Goal: Contribute content

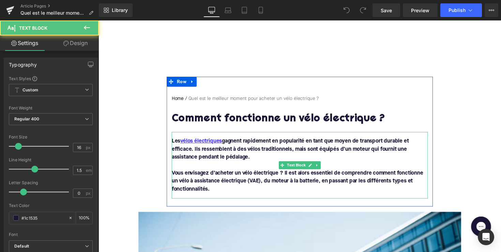
click at [225, 191] on p "Vous envisagez d’acheter un vélo électrique ? Il est alors essentiel de compren…" at bounding box center [305, 185] width 263 height 25
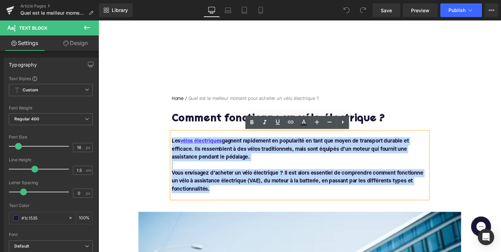
drag, startPoint x: 217, startPoint y: 194, endPoint x: 173, endPoint y: 144, distance: 66.9
click at [174, 144] on div "Les vélos électriques gagnent rapidement en popularité en tant que moyen de tra…" at bounding box center [305, 169] width 263 height 68
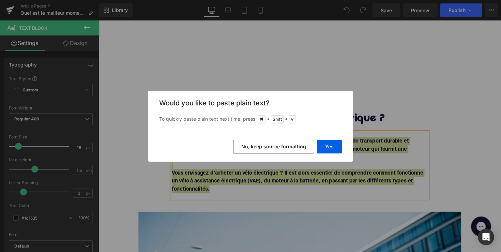
click at [316, 144] on div "Yes No, keep source formatting" at bounding box center [250, 147] width 205 height 30
click at [321, 144] on button "Yes" at bounding box center [329, 147] width 25 height 14
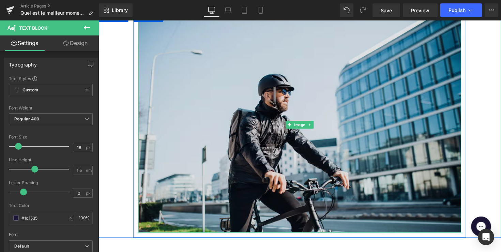
scroll to position [207, 0]
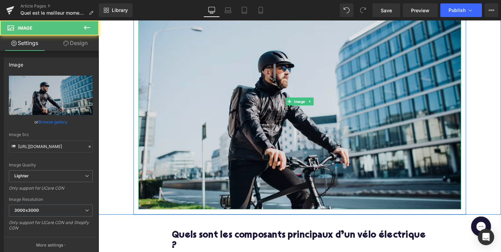
click at [250, 107] on img at bounding box center [304, 103] width 331 height 221
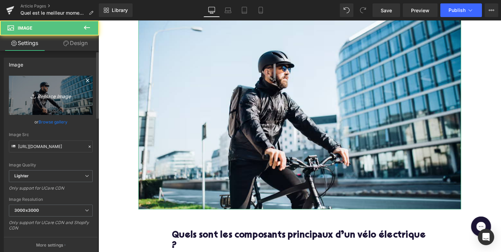
click at [64, 94] on icon "Replace Image" at bounding box center [51, 95] width 55 height 9
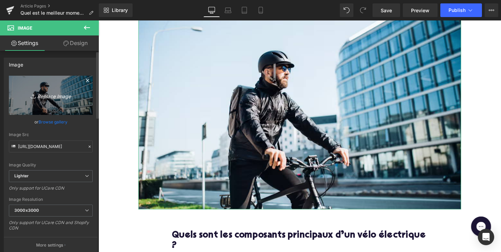
type input "C:\fakepath\Ontwerp zonder titel-47.png"
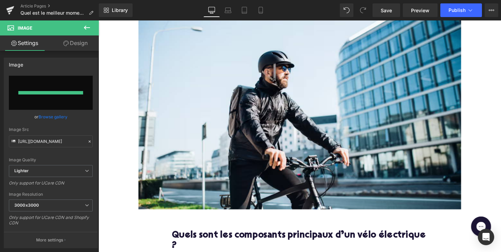
type input "https://ucarecdn.com/3b3b991e-6d00-49e8-801a-e6b61f849313/-/format/auto/-/previ…"
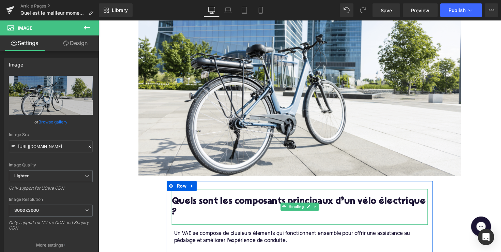
click at [215, 201] on h2 "Quels sont les composants principaux d’un vélo électrique ?" at bounding box center [305, 211] width 263 height 21
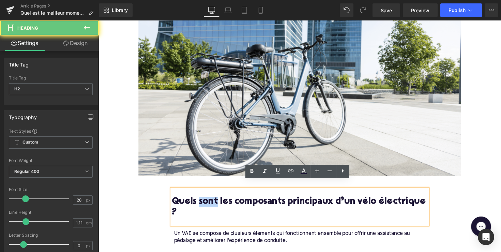
click at [215, 201] on h2 "Quels sont les composants principaux d’un vélo électrique ?" at bounding box center [305, 211] width 263 height 21
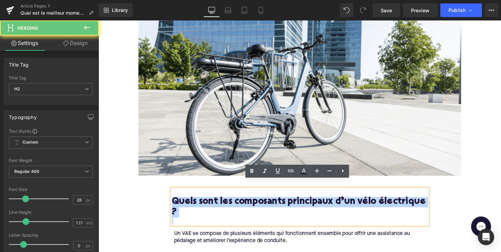
click at [215, 201] on h2 "Quels sont les composants principaux d’un vélo électrique ?" at bounding box center [305, 211] width 263 height 21
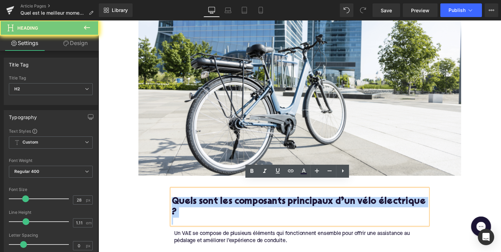
paste div
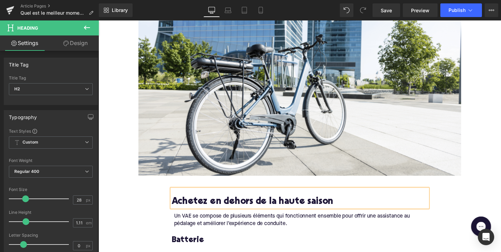
click at [174, 201] on h2 "Achetez en dehors de la haute saison" at bounding box center [305, 206] width 263 height 11
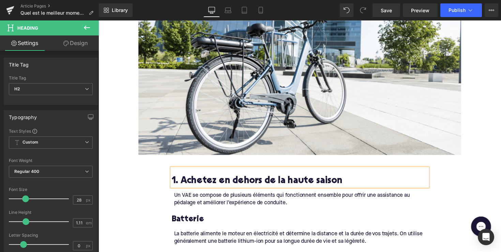
scroll to position [263, 0]
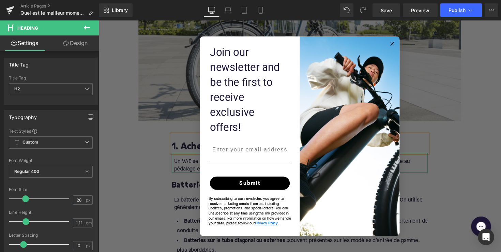
click at [278, 170] on div "POPUP Form" at bounding box center [253, 173] width 89 height 7
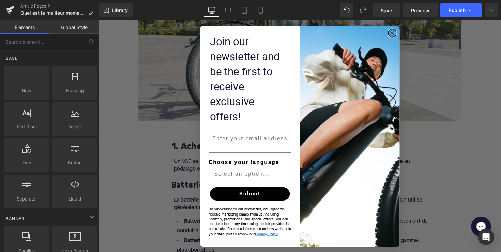
click at [398, 38] on circle "Close dialog" at bounding box center [400, 34] width 8 height 8
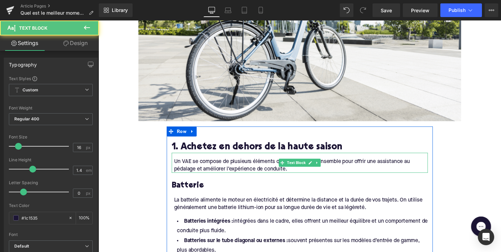
click at [279, 164] on div "Un VAE se compose de plusieurs éléments qui fonctionnent ensemble pour offrir u…" at bounding box center [306, 169] width 260 height 15
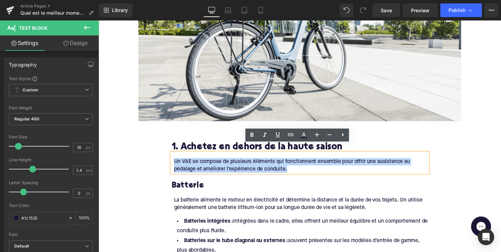
drag, startPoint x: 293, startPoint y: 163, endPoint x: 174, endPoint y: 148, distance: 120.0
click at [174, 156] on div "Un VAE se compose de plusieurs éléments qui fonctionnent ensemble pour offrir u…" at bounding box center [305, 166] width 263 height 21
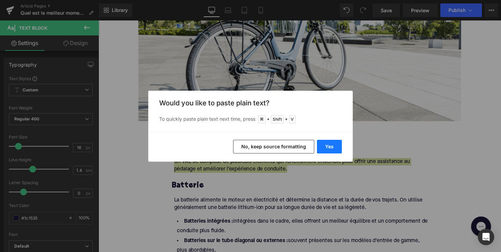
click at [327, 148] on button "Yes" at bounding box center [329, 147] width 25 height 14
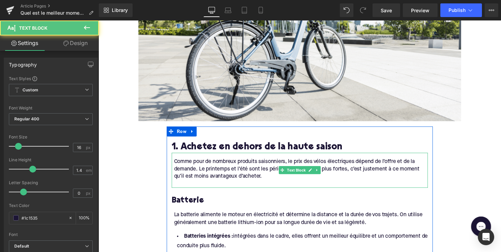
click at [223, 184] on div at bounding box center [306, 188] width 260 height 8
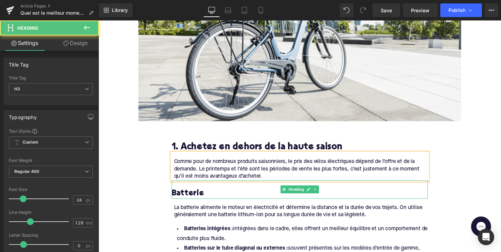
click at [194, 193] on h3 "Batterie" at bounding box center [305, 198] width 263 height 11
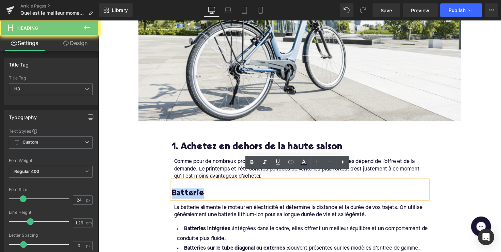
paste div
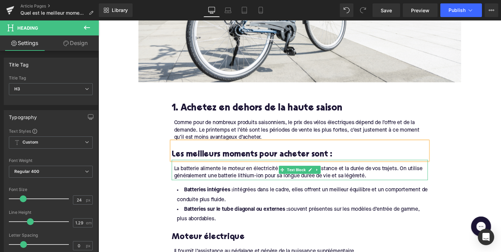
scroll to position [310, 0]
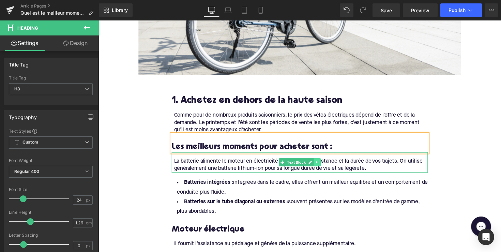
click at [322, 164] on icon at bounding box center [323, 166] width 4 height 4
click at [324, 164] on icon at bounding box center [326, 166] width 4 height 4
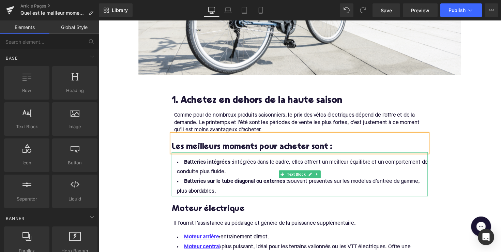
click at [225, 183] on li "Batteries sur le tube diagonal ou externes : souvent présentes sur les modèles …" at bounding box center [305, 191] width 263 height 20
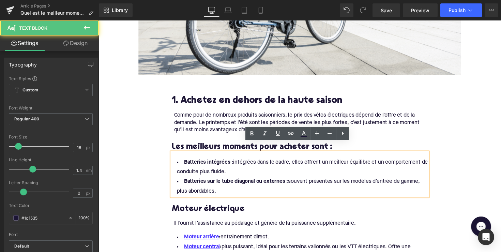
click at [220, 188] on li "Batteries sur le tube diagonal ou externes : souvent présentes sur les modèles …" at bounding box center [305, 191] width 263 height 20
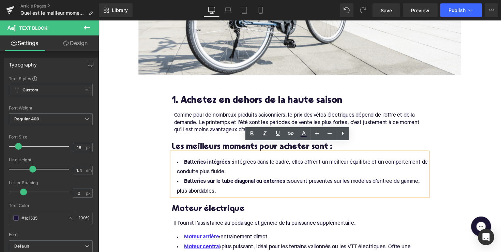
click at [219, 185] on li "Batteries sur le tube diagonal ou externes : souvent présentes sur les modèles …" at bounding box center [305, 191] width 263 height 20
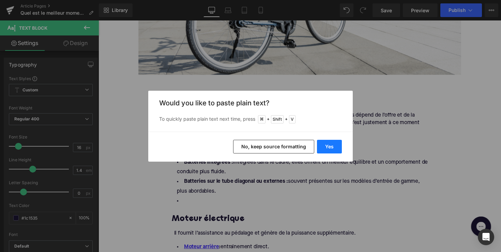
click at [327, 145] on button "Yes" at bounding box center [329, 147] width 25 height 14
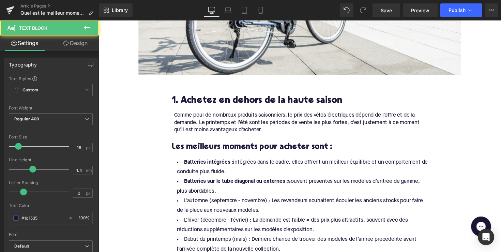
drag, startPoint x: 244, startPoint y: 186, endPoint x: 140, endPoint y: 139, distance: 113.7
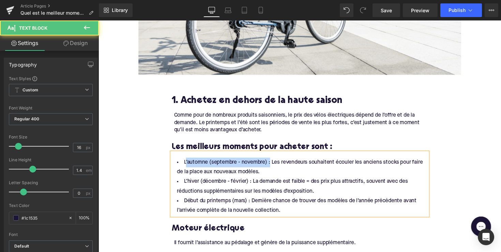
drag, startPoint x: 272, startPoint y: 157, endPoint x: 185, endPoint y: 159, distance: 86.3
click at [185, 161] on li "L’automne (septembre - novembre) : Les revendeurs souhaitent écouler les ancien…" at bounding box center [305, 171] width 263 height 20
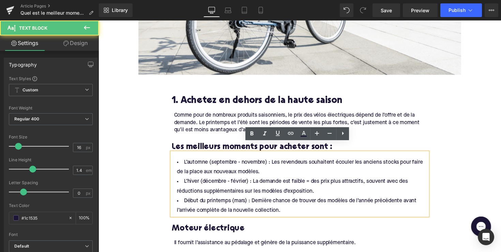
click at [183, 161] on li "L’automne (septembre - novembre) : Les revendeurs souhaitent écouler les ancien…" at bounding box center [305, 171] width 263 height 20
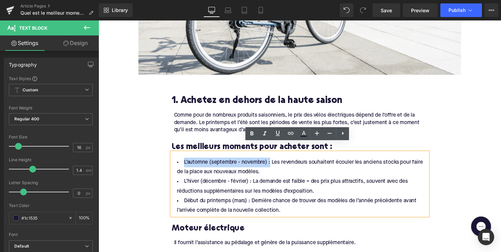
drag, startPoint x: 183, startPoint y: 158, endPoint x: 270, endPoint y: 156, distance: 87.3
click at [270, 161] on li "L’automne (septembre - novembre) : Les revendeurs souhaitent écouler les ancien…" at bounding box center [305, 171] width 263 height 20
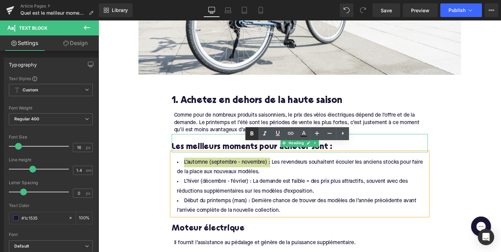
click at [251, 134] on icon at bounding box center [252, 134] width 3 height 4
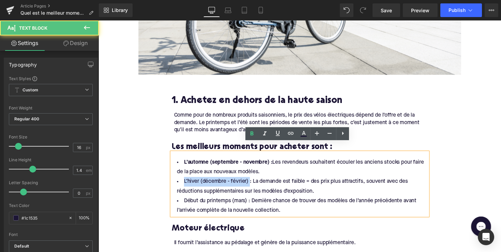
drag, startPoint x: 252, startPoint y: 178, endPoint x: 179, endPoint y: 178, distance: 72.3
click at [179, 181] on li "L’hiver (décembre - février) : La demande est faible = des prix plus attractifs…" at bounding box center [305, 191] width 263 height 20
click at [244, 182] on li "L’hiver (décembre - février) : La demande est faible = des prix plus attractifs…" at bounding box center [305, 191] width 263 height 20
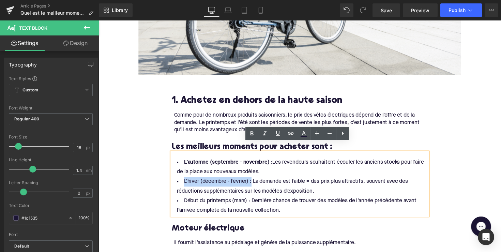
drag, startPoint x: 252, startPoint y: 176, endPoint x: 172, endPoint y: 177, distance: 80.1
click at [174, 181] on li "L’hiver (décembre - février) : La demande est faible = des prix plus attractifs…" at bounding box center [305, 191] width 263 height 20
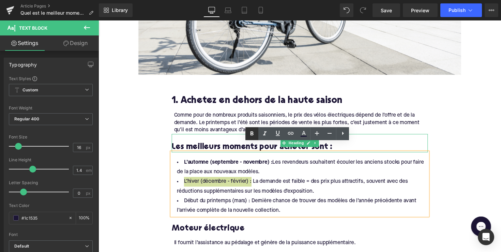
click at [253, 135] on icon at bounding box center [252, 134] width 3 height 4
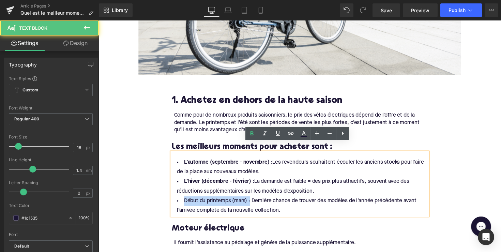
drag, startPoint x: 252, startPoint y: 197, endPoint x: 167, endPoint y: 195, distance: 84.6
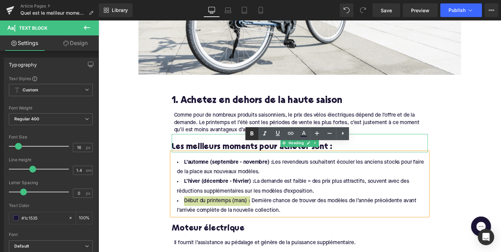
click at [253, 134] on icon at bounding box center [252, 134] width 3 height 4
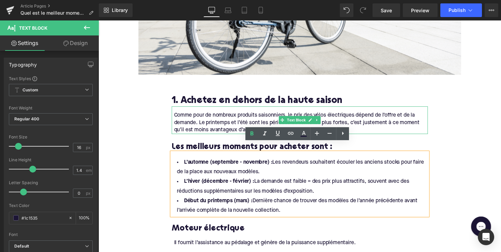
click at [220, 114] on div "Comme pour de nombreux produits saisonniers, le prix des vélos électriques dépe…" at bounding box center [306, 125] width 260 height 23
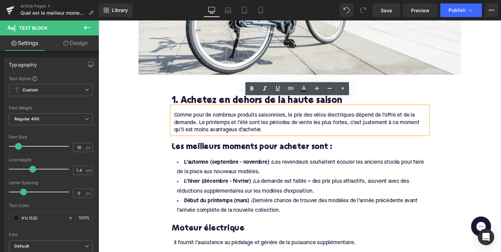
scroll to position [316, 0]
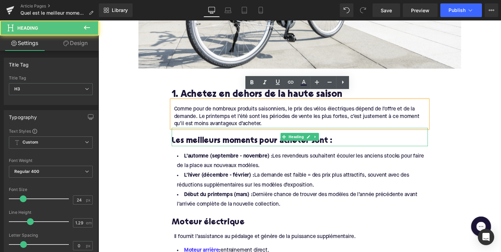
click at [269, 139] on h3 "Les meilleurs moments pour acheter sont :" at bounding box center [305, 144] width 263 height 11
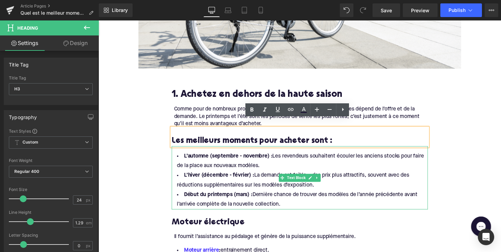
click at [272, 161] on li "L’automne (septembre - novembre) : Les revendeurs souhaitent écouler les ancien…" at bounding box center [305, 165] width 263 height 20
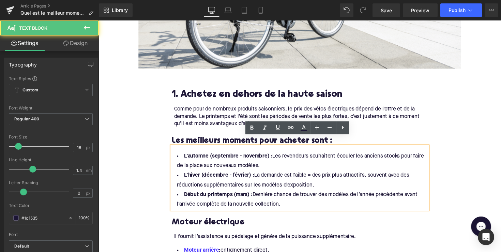
click at [237, 149] on div "L’automne (septembre - novembre) : Les revendeurs souhaitent écouler les ancien…" at bounding box center [305, 181] width 263 height 65
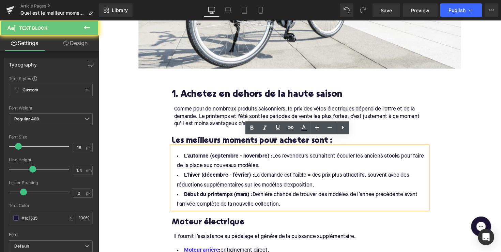
click at [231, 139] on h3 "Les meilleurs moments pour acheter sont :" at bounding box center [305, 144] width 263 height 11
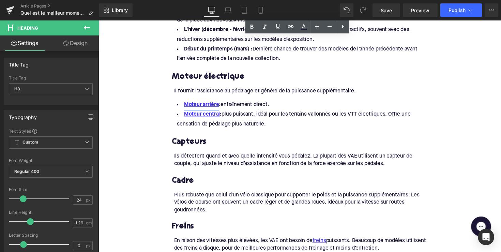
scroll to position [391, 0]
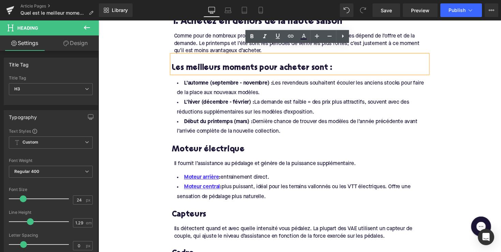
click at [207, 147] on h3 "Moteur électrique" at bounding box center [305, 152] width 263 height 11
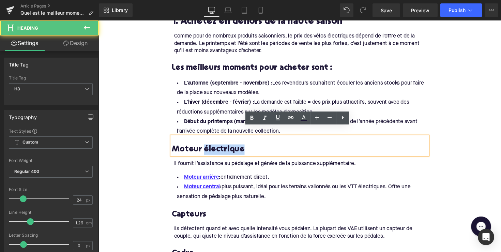
click at [207, 147] on h3 "Moteur électrique" at bounding box center [305, 152] width 263 height 11
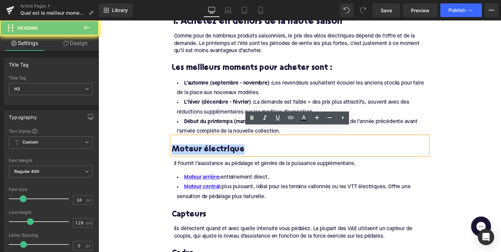
click at [207, 147] on h3 "Moteur électrique" at bounding box center [305, 152] width 263 height 11
paste div
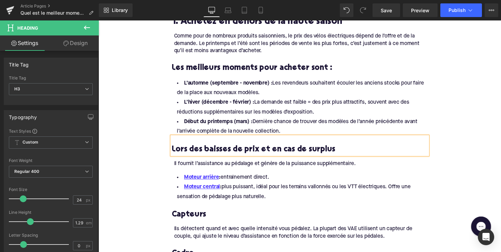
click at [174, 147] on h3 "Lors des baisses de prix et en cas de surplus" at bounding box center [305, 152] width 263 height 11
click at [242, 147] on h3 "2. Lors des baisses de prix et en cas de surplus" at bounding box center [305, 152] width 263 height 11
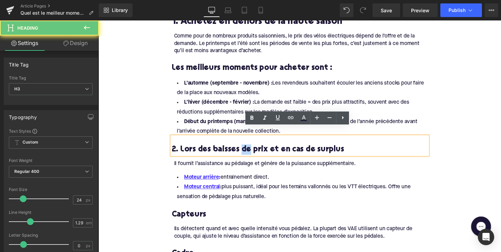
click at [242, 147] on h3 "2. Lors des baisses de prix et en cas de surplus" at bounding box center [305, 152] width 263 height 11
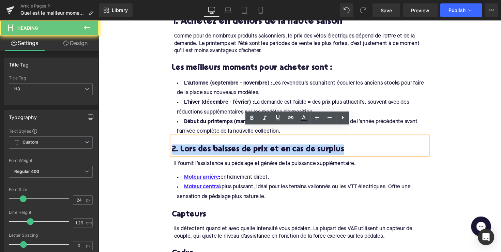
click at [242, 147] on h3 "2. Lors des baisses de prix et en cas de surplus" at bounding box center [305, 152] width 263 height 11
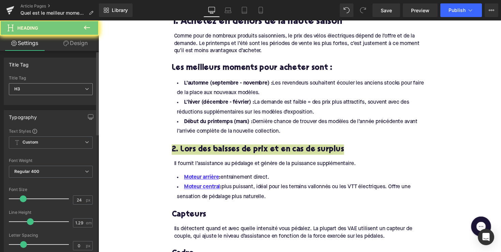
click at [81, 88] on span "H3" at bounding box center [51, 89] width 84 height 12
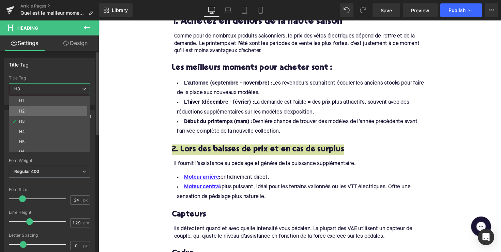
click at [57, 113] on li "H2" at bounding box center [51, 111] width 84 height 10
type input "28"
type input "1.11"
type input "100"
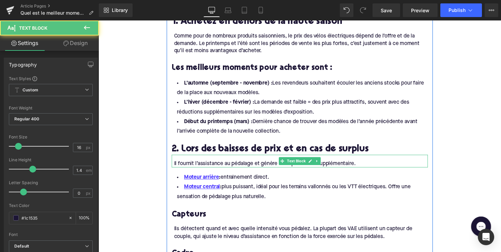
click at [237, 163] on div "Il fournit l’assistance au pédalage et génère de la puissance supplémentaire." at bounding box center [306, 167] width 260 height 8
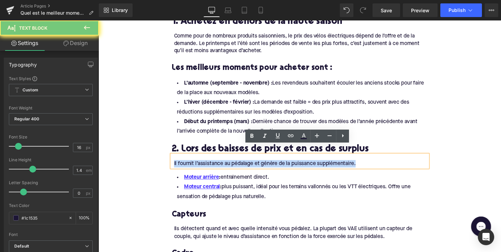
click at [237, 163] on div "Il fournit l’assistance au pédalage et génère de la puissance supplémentaire." at bounding box center [306, 167] width 260 height 8
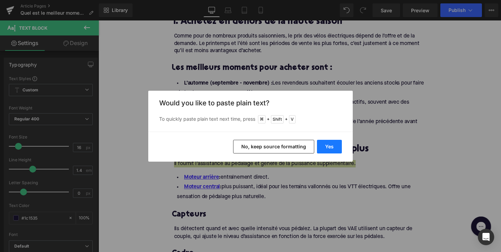
click at [326, 145] on button "Yes" at bounding box center [329, 147] width 25 height 14
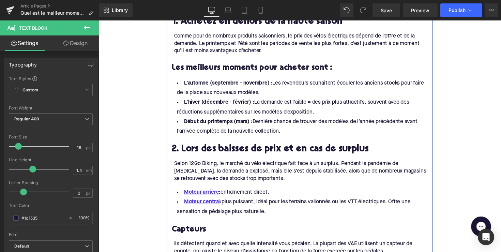
click at [218, 172] on div "Selon 12Go Biking, le marché du vélo électrique fait face à un surplus. Pendant…" at bounding box center [306, 174] width 260 height 23
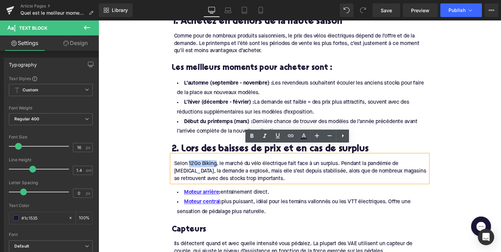
drag, startPoint x: 218, startPoint y: 157, endPoint x: 189, endPoint y: 156, distance: 28.3
click at [189, 163] on div "Selon 12Go Biking, le marché du vélo électrique fait face à un surplus. Pendant…" at bounding box center [306, 174] width 260 height 23
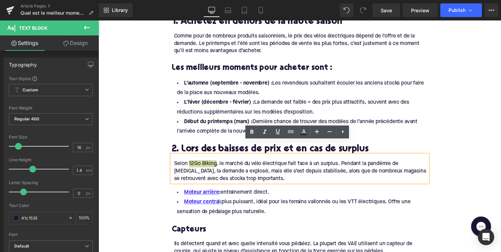
scroll to position [396, 0]
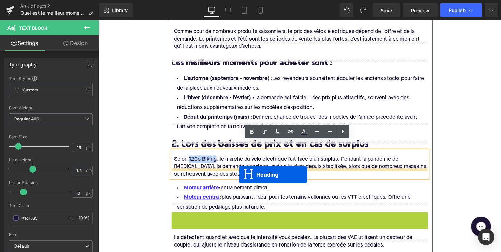
drag, startPoint x: 285, startPoint y: 215, endPoint x: 242, endPoint y: 178, distance: 56.1
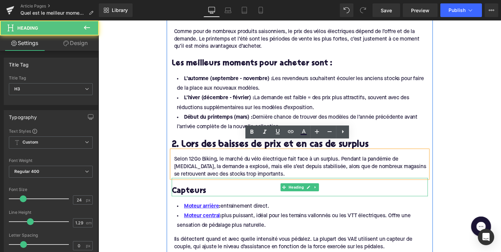
click at [200, 190] on h3 "Capteurs" at bounding box center [305, 195] width 263 height 11
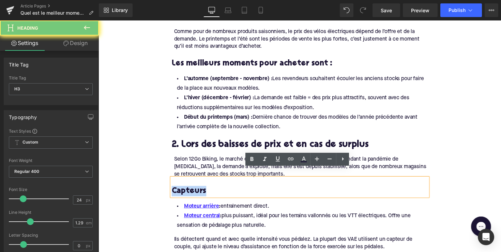
click at [200, 190] on h3 "Capteurs" at bounding box center [305, 195] width 263 height 11
paste div
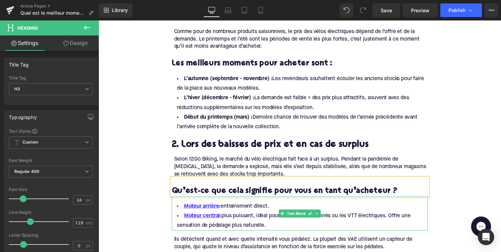
click at [279, 223] on li "Moteur central : plus puissant, idéal pour les terrains vallonnés ou les VTT él…" at bounding box center [305, 226] width 263 height 20
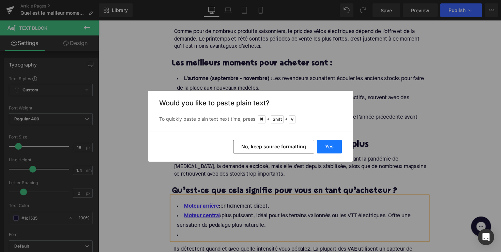
click at [327, 142] on button "Yes" at bounding box center [329, 147] width 25 height 14
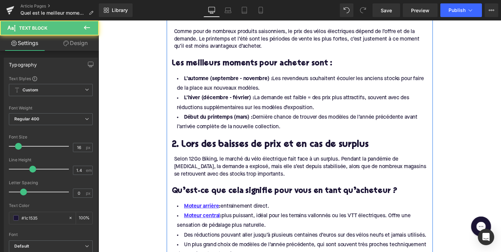
drag, startPoint x: 278, startPoint y: 221, endPoint x: 169, endPoint y: 200, distance: 110.6
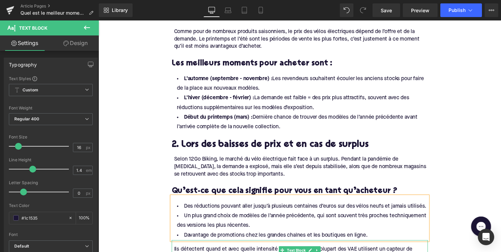
scroll to position [396, 0]
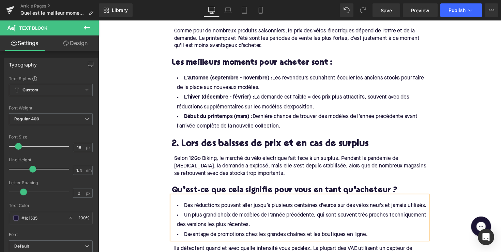
click at [271, 205] on li "Des réductions pouvant aller jusqu’à plusieurs centaines d’euros sur des vélos …" at bounding box center [305, 210] width 263 height 10
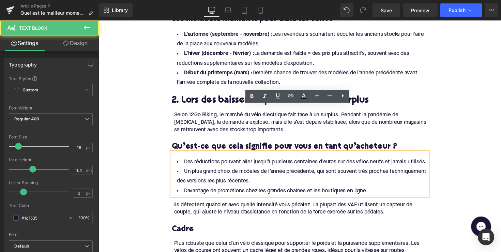
scroll to position [479, 0]
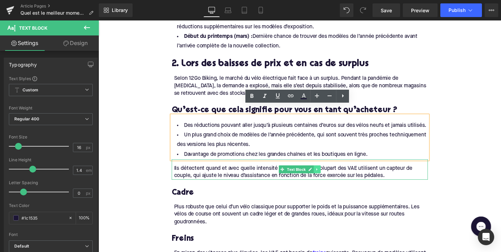
click at [324, 169] on link at bounding box center [322, 173] width 7 height 8
click at [323, 169] on link at bounding box center [326, 173] width 7 height 8
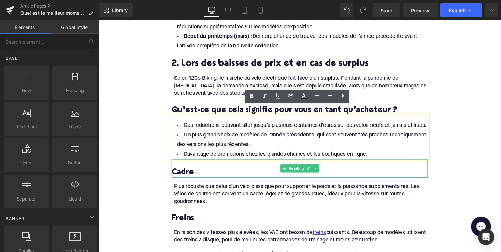
click at [181, 171] on h3 "Cadre" at bounding box center [305, 176] width 263 height 11
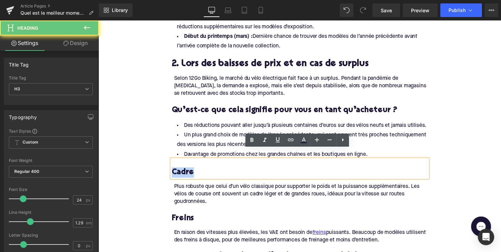
click at [181, 171] on h3 "Cadre" at bounding box center [305, 176] width 263 height 11
paste div
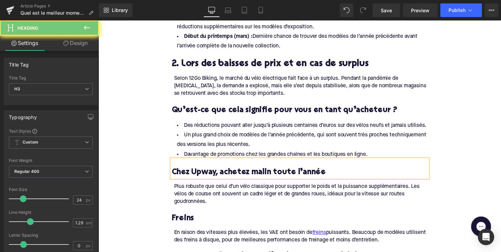
click at [175, 171] on h3 "Chez Upway, achetez malin toute l’année" at bounding box center [305, 176] width 263 height 11
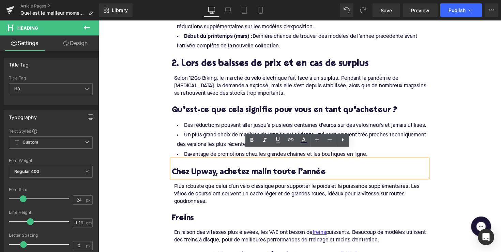
click at [174, 171] on h3 "Chez Upway, achetez malin toute l’année" at bounding box center [305, 176] width 263 height 11
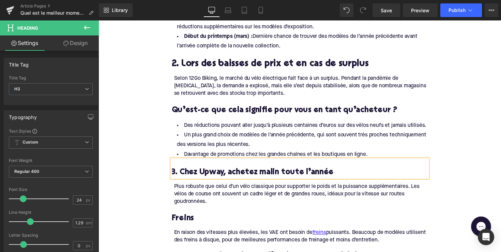
click at [204, 171] on h3 "3. Chez Upway, achetez malin toute l’année" at bounding box center [305, 176] width 263 height 11
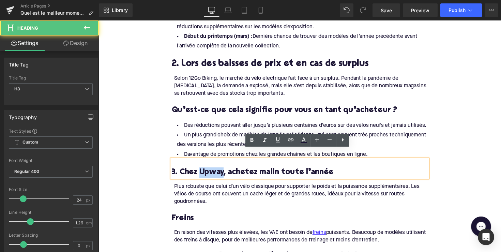
click at [204, 171] on h3 "3. Chez Upway, achetez malin toute l’année" at bounding box center [305, 176] width 263 height 11
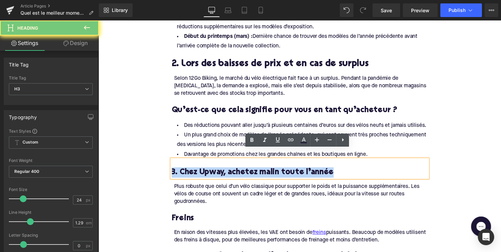
click at [204, 171] on h3 "3. Chez Upway, achetez malin toute l’année" at bounding box center [305, 176] width 263 height 11
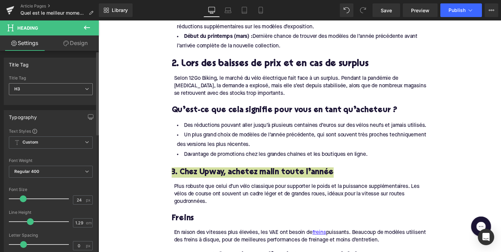
click at [64, 87] on span "H3" at bounding box center [51, 89] width 84 height 12
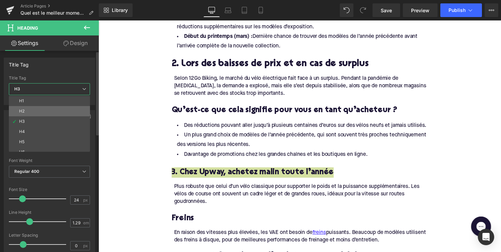
click at [56, 114] on li "H2" at bounding box center [51, 111] width 84 height 10
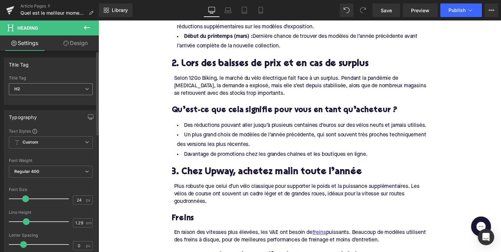
type input "28"
type input "1.11"
type input "100"
click at [206, 187] on div "Plus robuste que celui d’un vélo classique pour supporter le poids et la puissa…" at bounding box center [306, 198] width 260 height 23
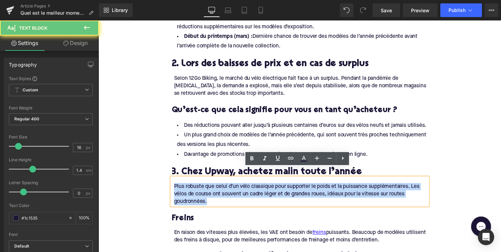
click at [206, 187] on div "Plus robuste que celui d’un vélo classique pour supporter le poids et la puissa…" at bounding box center [306, 198] width 260 height 23
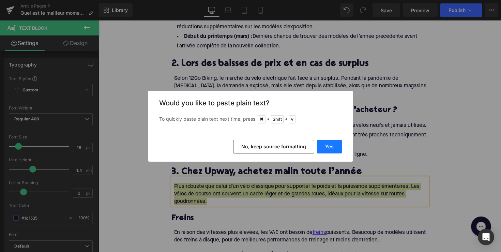
click at [328, 147] on button "Yes" at bounding box center [329, 147] width 25 height 14
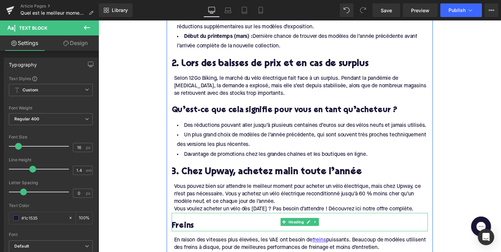
click at [190, 226] on h3 "Freins" at bounding box center [305, 231] width 263 height 11
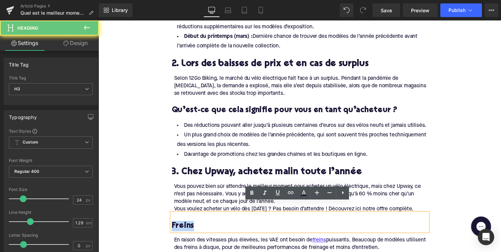
click at [190, 226] on h3 "Freins" at bounding box center [305, 231] width 263 height 11
paste div
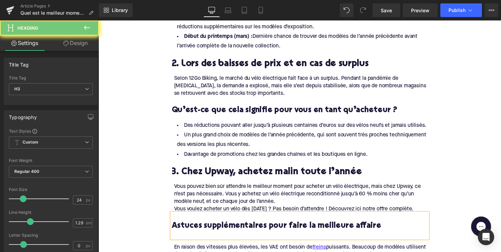
click at [174, 226] on h3 "Astuces supplémentaires pour faire la meilleure affaire" at bounding box center [305, 231] width 263 height 11
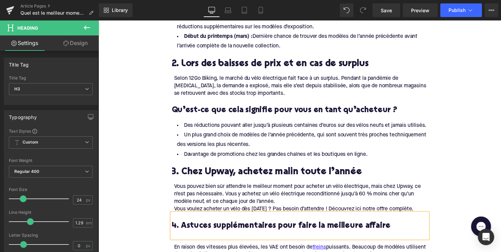
scroll to position [544, 0]
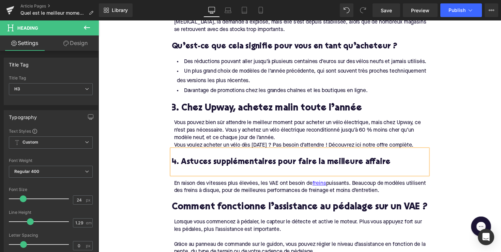
click at [279, 223] on div "Lorsque vous commencez à pédaler, le capteur le détecte et active le moteur. Pl…" at bounding box center [306, 230] width 260 height 15
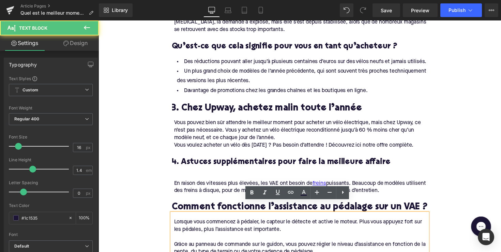
click at [279, 223] on div "Lorsque vous commencez à pédaler, le capteur le détecte et active le moteur. Pl…" at bounding box center [306, 230] width 260 height 15
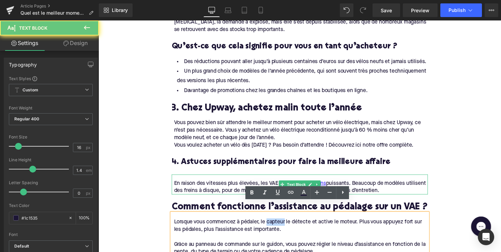
click at [232, 184] on div "En raison des vitesses plus élevées, les VAE ont besoin de freins puissants. Be…" at bounding box center [306, 191] width 260 height 15
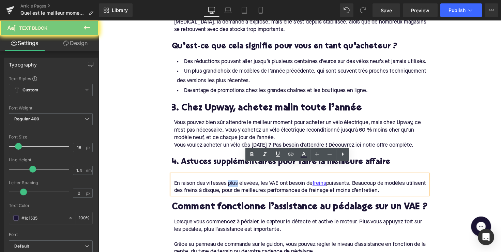
click at [232, 184] on div "En raison des vitesses plus élevées, les VAE ont besoin de freins puissants. Be…" at bounding box center [306, 191] width 260 height 15
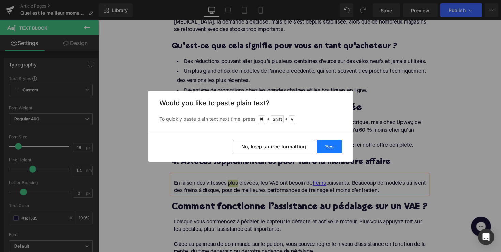
click at [324, 146] on button "Yes" at bounding box center [329, 147] width 25 height 14
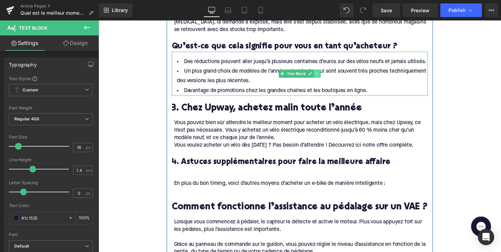
click at [321, 73] on icon at bounding box center [323, 75] width 4 height 4
click at [317, 73] on icon at bounding box center [319, 75] width 4 height 4
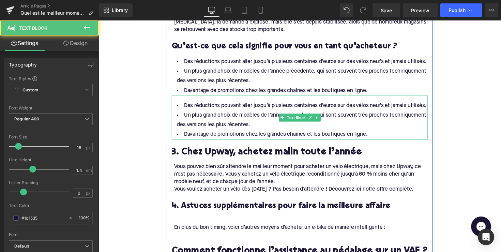
click at [286, 114] on li "Un plus grand choix de modèles de l’année précédente, qui sont souvent très pro…" at bounding box center [305, 123] width 263 height 20
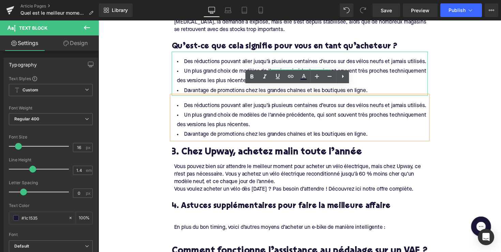
click at [272, 68] on li "Un plus grand choix de modèles de l’année précédente, qui sont souvent très pro…" at bounding box center [305, 78] width 263 height 20
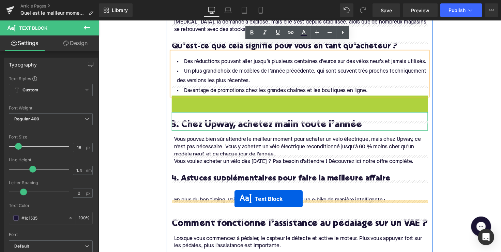
drag, startPoint x: 284, startPoint y: 109, endPoint x: 238, endPoint y: 203, distance: 104.9
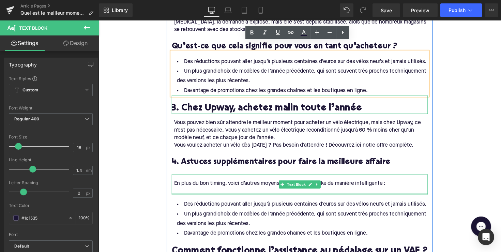
click at [198, 197] on div at bounding box center [305, 198] width 263 height 2
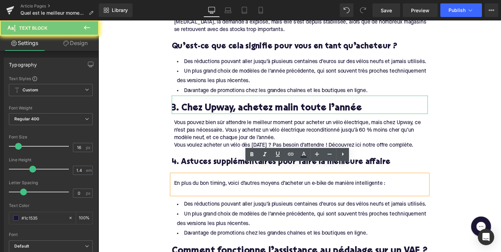
click at [199, 191] on div at bounding box center [306, 195] width 260 height 8
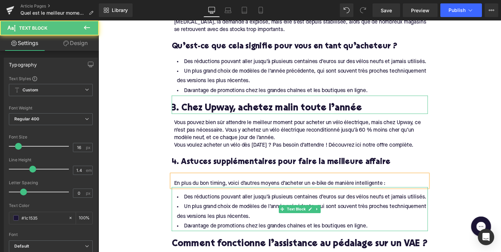
click at [261, 207] on li "Un plus grand choix de modèles de l’année précédente, qui sont souvent très pro…" at bounding box center [305, 217] width 263 height 20
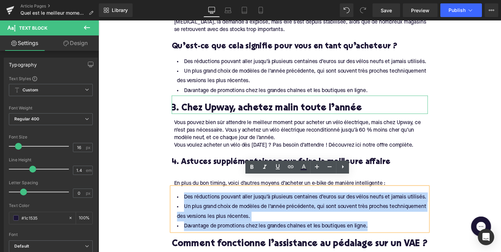
drag, startPoint x: 377, startPoint y: 218, endPoint x: 169, endPoint y: 182, distance: 210.7
click at [169, 182] on div "1. Achetez en dehors de la haute saison Heading Comme pour de nombreux produits…" at bounding box center [304, 246] width 273 height 781
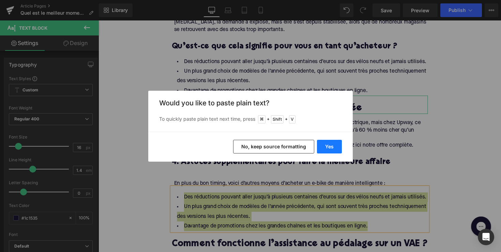
click at [327, 148] on button "Yes" at bounding box center [329, 147] width 25 height 14
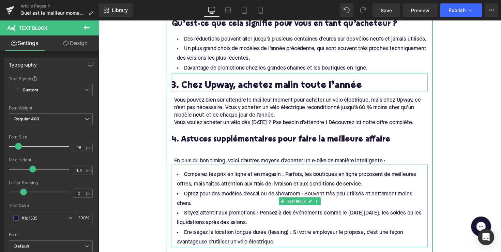
scroll to position [575, 0]
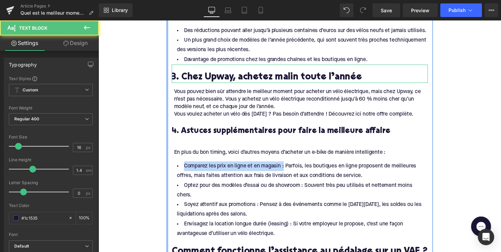
drag, startPoint x: 286, startPoint y: 159, endPoint x: 165, endPoint y: 158, distance: 121.0
click at [165, 158] on div "Home / Quel est le meilleur moment pour acheter un vélo électrique ? Breadcrumb…" at bounding box center [305, 257] width 413 height 1509
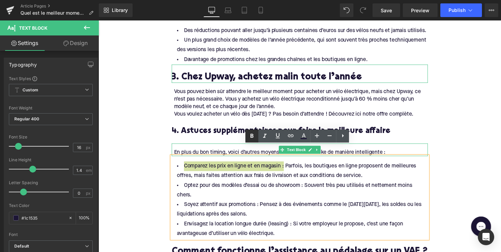
click at [252, 136] on icon at bounding box center [252, 136] width 3 height 4
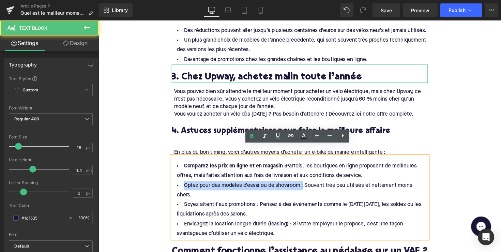
drag, startPoint x: 308, startPoint y: 180, endPoint x: 345, endPoint y: 154, distance: 45.3
click at [179, 185] on li "Optez pour des modèles d’essai ou de showroom : Souvent très peu utilisés et ne…" at bounding box center [305, 195] width 263 height 20
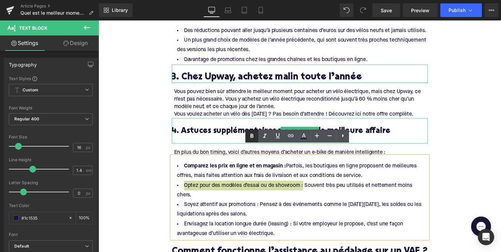
click at [252, 134] on icon at bounding box center [252, 136] width 3 height 4
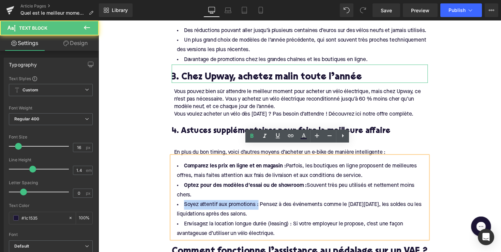
drag, startPoint x: 259, startPoint y: 199, endPoint x: 175, endPoint y: 199, distance: 83.9
click at [175, 205] on li "Soyez attentif aux promotions : Pensez à des événements comme le Black Friday, …" at bounding box center [305, 215] width 263 height 20
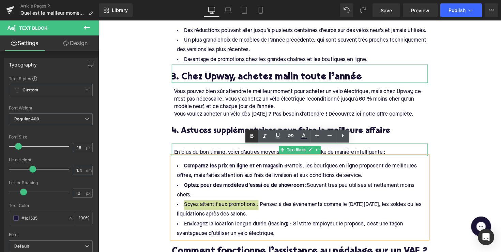
click at [252, 140] on icon at bounding box center [252, 136] width 8 height 8
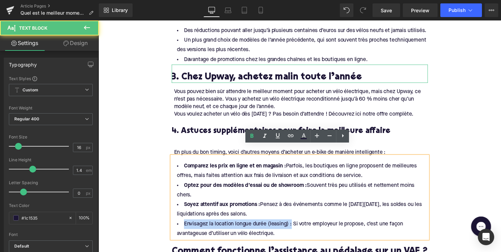
drag, startPoint x: 294, startPoint y: 220, endPoint x: 175, endPoint y: 220, distance: 119.0
click at [175, 224] on li "Envisagez la location longue durée (leasing) : Si votre employeur le propose, c…" at bounding box center [305, 234] width 263 height 20
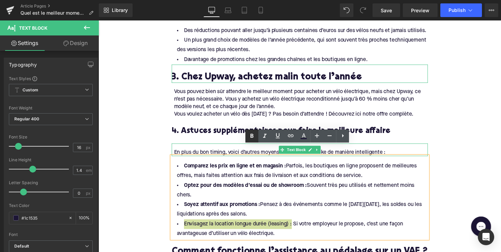
click at [252, 139] on icon at bounding box center [252, 136] width 8 height 8
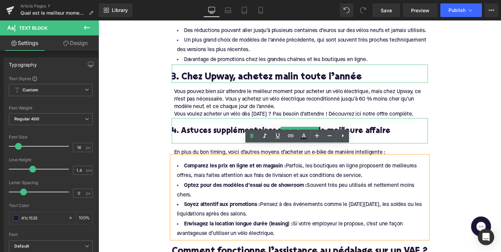
click at [216, 129] on h3 "4. Astuces supplémentaires pour faire la meilleure affaire" at bounding box center [305, 134] width 263 height 11
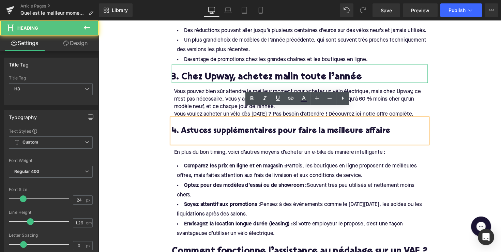
click at [216, 129] on h3 "4. Astuces supplémentaires pour faire la meilleure affaire" at bounding box center [305, 134] width 263 height 11
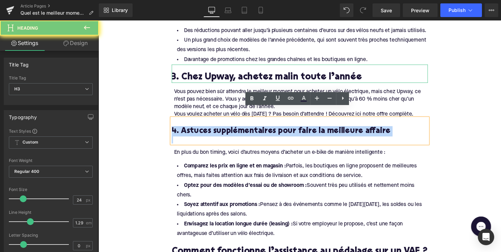
click at [216, 129] on h3 "4. Astuces supplémentaires pour faire la meilleure affaire" at bounding box center [305, 134] width 263 height 11
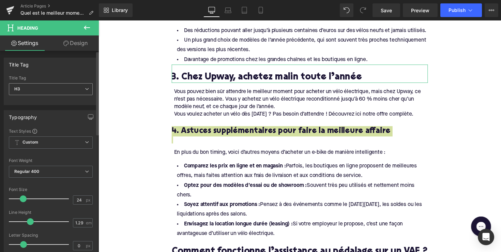
click at [42, 90] on span "H3" at bounding box center [51, 89] width 84 height 12
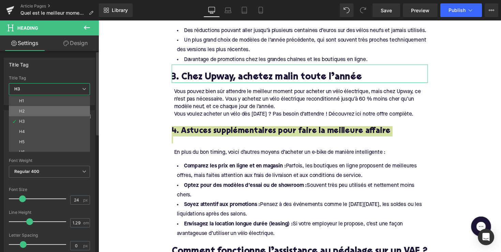
click at [43, 112] on li "H2" at bounding box center [51, 111] width 84 height 10
type input "28"
type input "1.11"
type input "100"
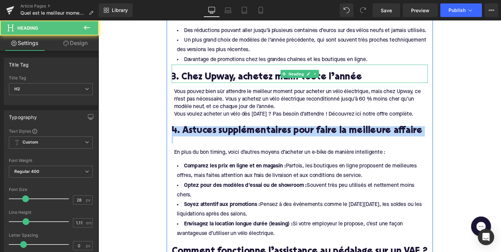
click at [195, 74] on h2 "3. Chez Upway, achetez malin toute l’année" at bounding box center [305, 79] width 263 height 11
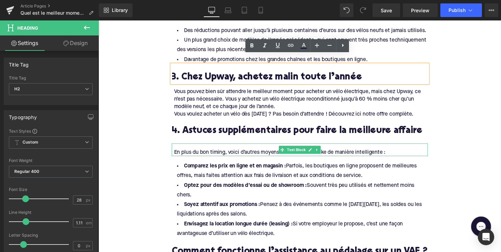
click at [197, 147] on div "En plus du bon timing, voici d’autres moyens d’acheter un e-bike de manière int…" at bounding box center [305, 153] width 263 height 13
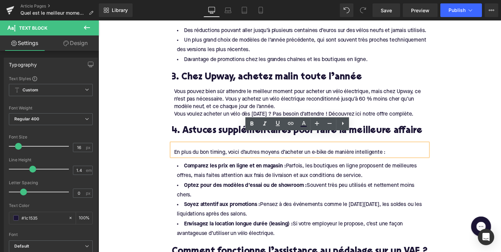
click at [196, 74] on h2 "3. Chez Upway, achetez malin toute l’année" at bounding box center [305, 79] width 263 height 11
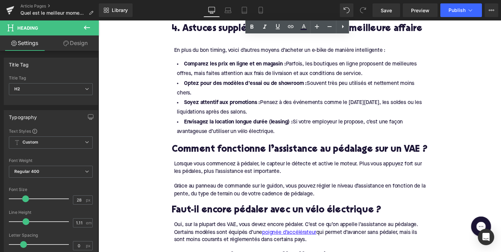
scroll to position [648, 0]
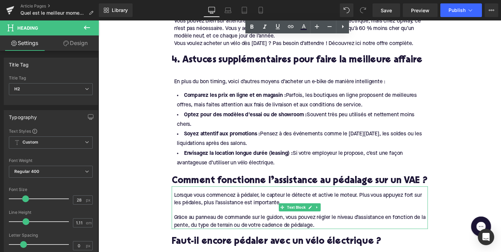
click at [207, 190] on div at bounding box center [305, 191] width 263 height 2
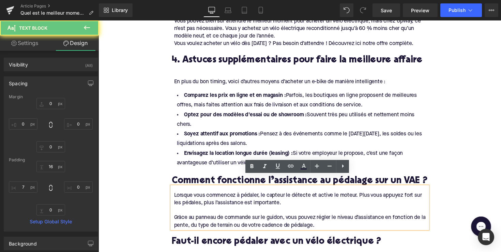
click at [209, 180] on h2 "Comment fonctionne l’assistance au pédalage sur un VAE ?" at bounding box center [305, 185] width 263 height 11
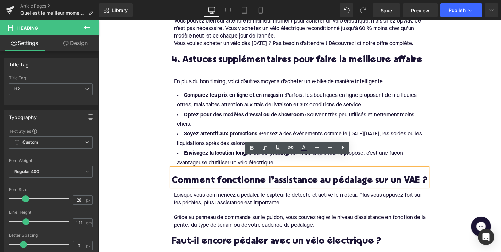
click at [267, 180] on h2 "Comment fonctionne l’assistance au pédalage sur un VAE ?" at bounding box center [305, 185] width 263 height 11
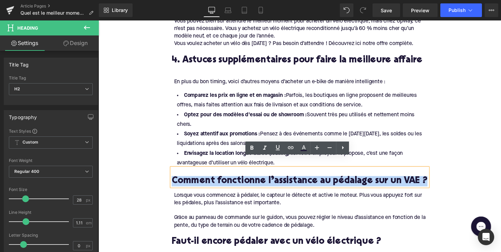
click at [267, 180] on h2 "Comment fonctionne l’assistance au pédalage sur un VAE ?" at bounding box center [305, 185] width 263 height 11
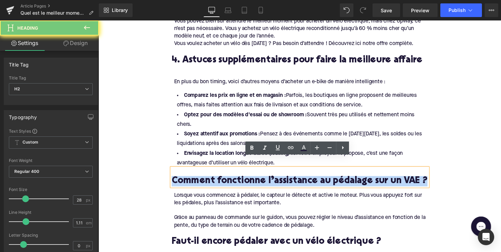
paste div
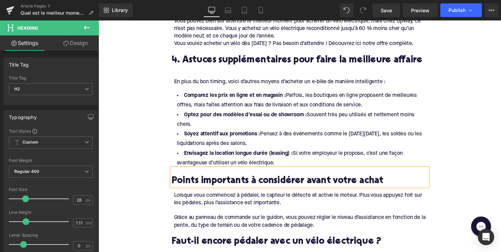
scroll to position [647, 0]
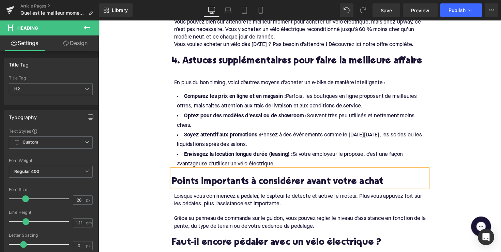
click at [339, 220] on div "Grâce au panneau de commande sur le guidon, vous pouvez régler le niveau d’assi…" at bounding box center [306, 227] width 260 height 15
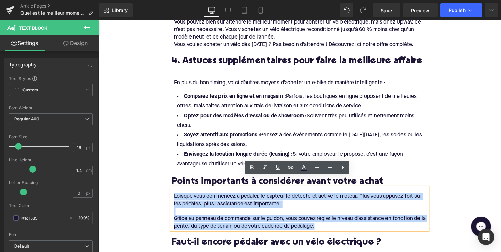
drag, startPoint x: 331, startPoint y: 218, endPoint x: 175, endPoint y: 185, distance: 159.5
click at [175, 192] on div "Lorsque vous commencez à pédaler, le capteur le détecte et active le moteur. Pl…" at bounding box center [305, 214] width 263 height 44
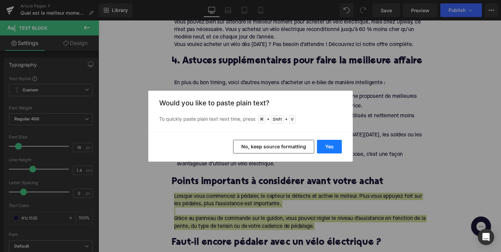
click at [328, 143] on button "Yes" at bounding box center [329, 147] width 25 height 14
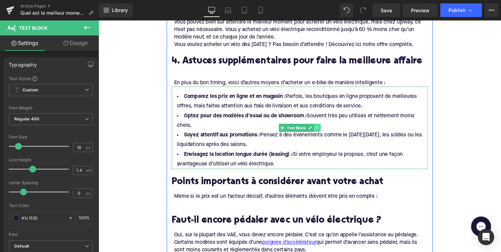
click at [324, 126] on link at bounding box center [322, 130] width 7 height 8
click at [320, 126] on link at bounding box center [319, 130] width 7 height 8
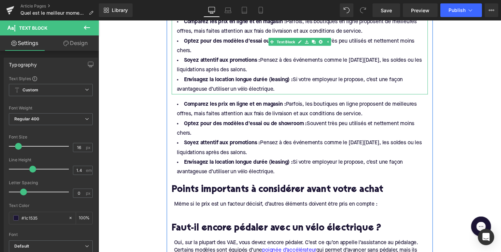
scroll to position [731, 0]
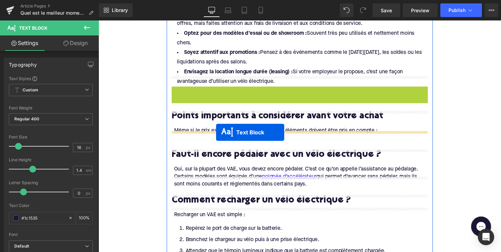
drag, startPoint x: 286, startPoint y: 120, endPoint x: 219, endPoint y: 135, distance: 68.8
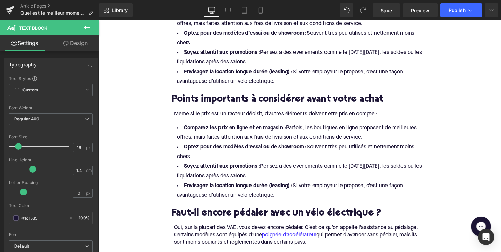
click at [283, 186] on li "Envisagez la location longue durée (leasing) : Si votre employeur le propose, c…" at bounding box center [305, 195] width 263 height 20
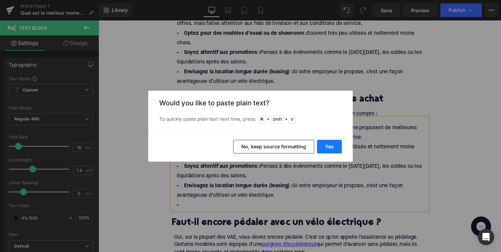
click at [328, 141] on button "Yes" at bounding box center [329, 147] width 25 height 14
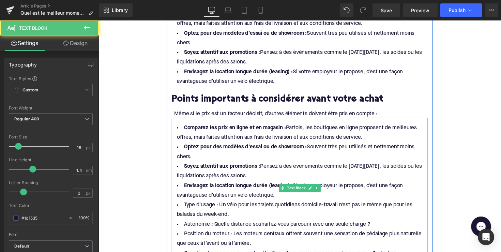
drag, startPoint x: 279, startPoint y: 189, endPoint x: 174, endPoint y: 117, distance: 127.1
click at [174, 126] on ul "Comparez les prix en ligne et en magasin : Parfois, les boutiques en ligne prop…" at bounding box center [305, 195] width 263 height 138
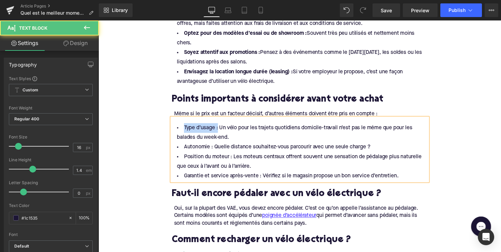
drag, startPoint x: 219, startPoint y: 119, endPoint x: 184, endPoint y: 122, distance: 34.9
click at [184, 126] on li "Type d’usage : Un vélo pour les trajets quotidiens domicile-travail n’est pas l…" at bounding box center [305, 136] width 263 height 20
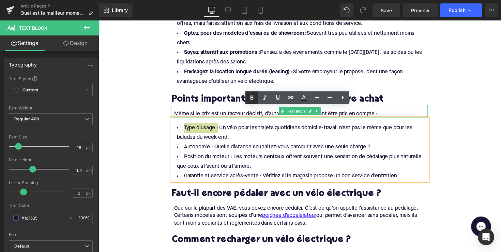
click at [249, 99] on icon at bounding box center [252, 98] width 8 height 8
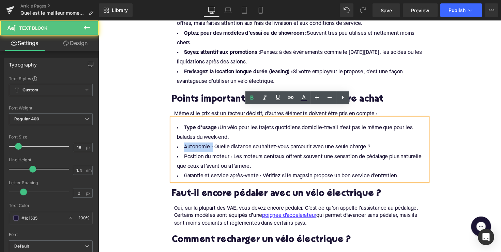
drag, startPoint x: 213, startPoint y: 139, endPoint x: 160, endPoint y: 141, distance: 53.2
click at [160, 141] on div "Home / Quel est le meilleur moment pour acheter un vélo électrique ? Breadcrumb…" at bounding box center [305, 118] width 413 height 1543
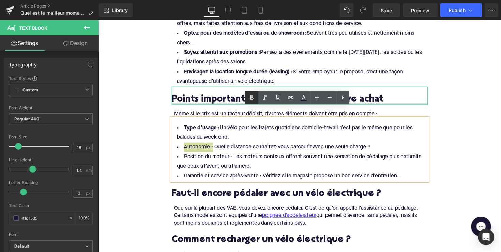
click at [250, 95] on icon at bounding box center [252, 98] width 8 height 8
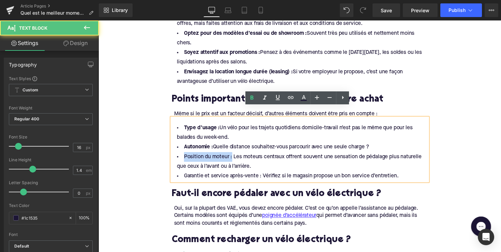
drag, startPoint x: 232, startPoint y: 150, endPoint x: 180, endPoint y: 151, distance: 52.5
click at [180, 155] on li "Position du moteur : Les moteurs centraux offrent souvent une sensation de péda…" at bounding box center [305, 165] width 263 height 20
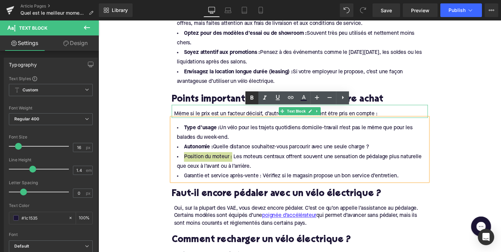
click at [254, 98] on icon at bounding box center [252, 98] width 8 height 8
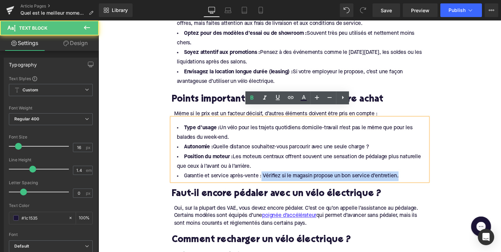
drag, startPoint x: 263, startPoint y: 170, endPoint x: 168, endPoint y: 173, distance: 94.5
click at [168, 173] on div "1. Achetez en dehors de la haute saison Heading Comme pour de nombreux produits…" at bounding box center [304, 96] width 273 height 854
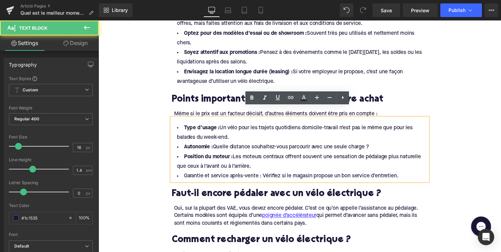
click at [186, 175] on li "Garantie et service après-vente : Vérifiez si le magasin propose un bon service…" at bounding box center [305, 180] width 263 height 10
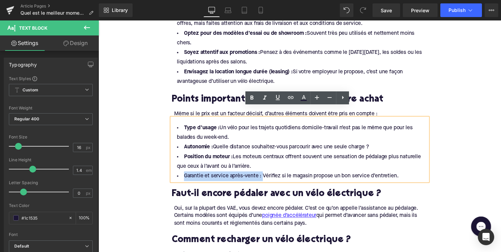
drag, startPoint x: 184, startPoint y: 169, endPoint x: 264, endPoint y: 169, distance: 79.4
click at [264, 175] on li "Garantie et service après-vente : Vérifiez si le magasin propose un bon service…" at bounding box center [305, 180] width 263 height 10
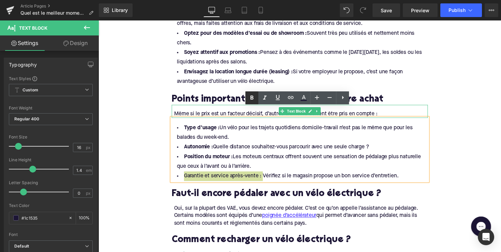
click at [252, 97] on icon at bounding box center [252, 97] width 3 height 4
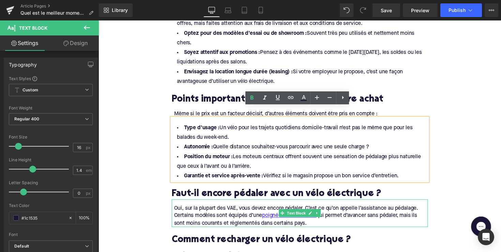
click at [241, 204] on div at bounding box center [305, 205] width 263 height 2
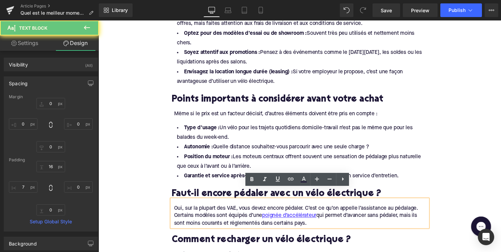
click at [242, 193] on h2 "Faut-il encore pédaler avec un vélo électrique ?" at bounding box center [305, 198] width 263 height 11
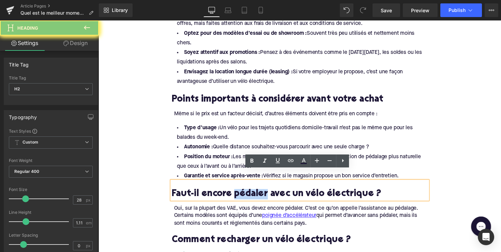
click at [242, 193] on h2 "Faut-il encore pédaler avec un vélo électrique ?" at bounding box center [305, 198] width 263 height 11
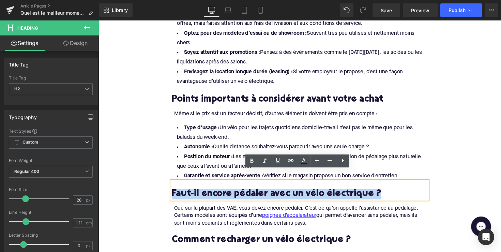
paste div
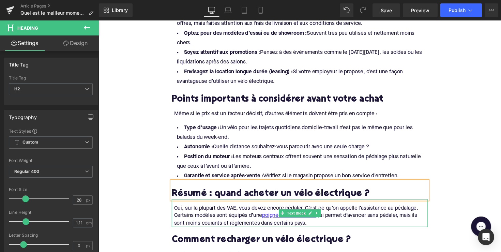
click at [315, 215] on div "Oui, sur la plupart des VAE, vous devez encore pédaler. C’est ce qu’on appelle …" at bounding box center [306, 220] width 260 height 23
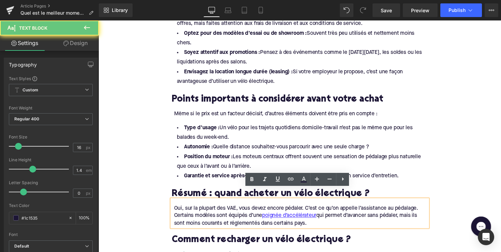
drag, startPoint x: 318, startPoint y: 216, endPoint x: 175, endPoint y: 198, distance: 144.0
click at [175, 204] on div "Oui, sur la plupart des VAE, vous devez encore pédaler. C’est ce qu’on appelle …" at bounding box center [305, 218] width 263 height 28
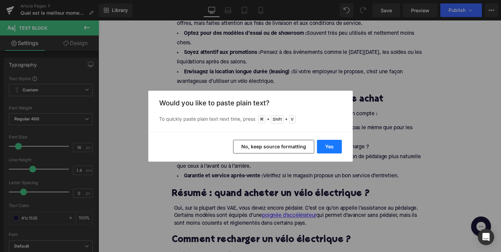
click at [331, 146] on button "Yes" at bounding box center [329, 147] width 25 height 14
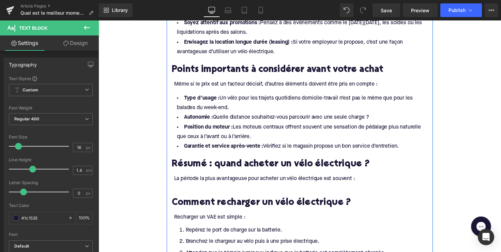
scroll to position [767, 0]
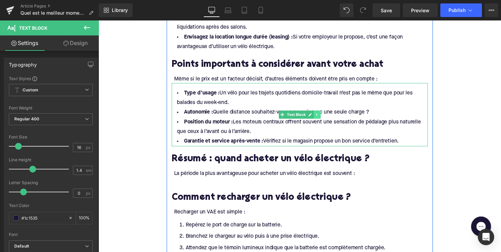
click at [321, 115] on icon at bounding box center [323, 117] width 4 height 4
click at [318, 113] on link at bounding box center [319, 117] width 7 height 8
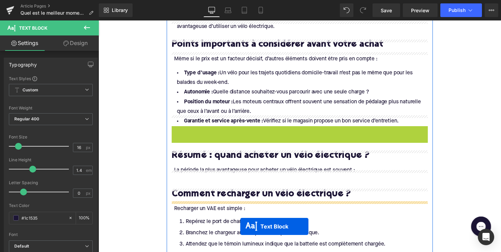
scroll to position [808, 0]
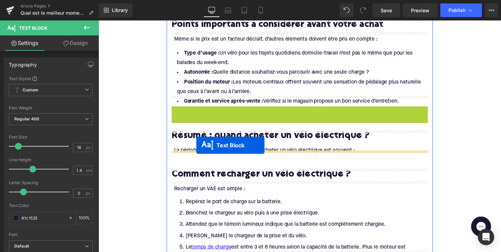
drag, startPoint x: 287, startPoint y: 174, endPoint x: 199, endPoint y: 148, distance: 91.9
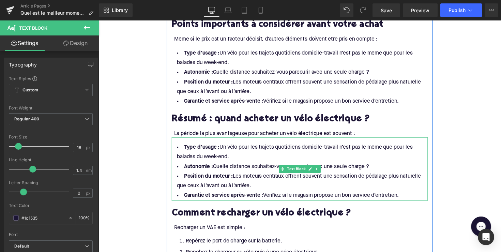
click at [406, 195] on li "Garantie et service après-vente : Vérifiez si le magasin propose un bon service…" at bounding box center [305, 200] width 263 height 10
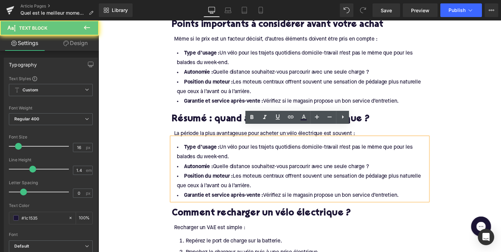
click at [407, 195] on li "Garantie et service après-vente : Vérifiez si le magasin propose un bon service…" at bounding box center [305, 200] width 263 height 10
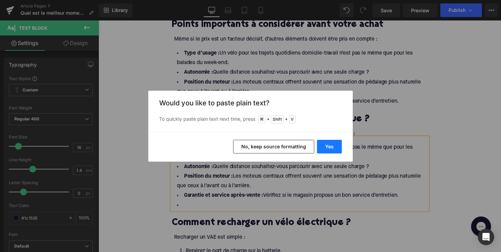
click at [332, 143] on button "Yes" at bounding box center [329, 147] width 25 height 14
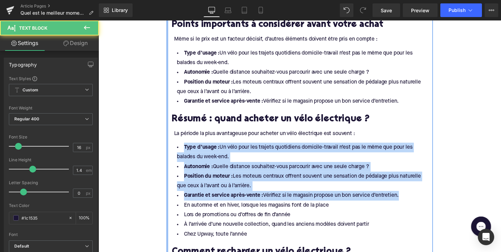
drag, startPoint x: 407, startPoint y: 189, endPoint x: 165, endPoint y: 135, distance: 248.0
click at [165, 135] on div "Home / Quel est le meilleur moment pour acheter un vélo électrique ? Breadcrumb…" at bounding box center [305, 86] width 413 height 1632
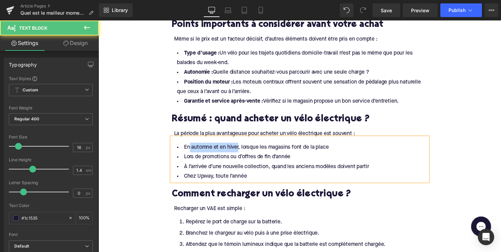
drag, startPoint x: 190, startPoint y: 139, endPoint x: 239, endPoint y: 140, distance: 49.8
click at [239, 146] on li "En automne et en hiver, lorsque les magasins font de la place" at bounding box center [305, 151] width 263 height 10
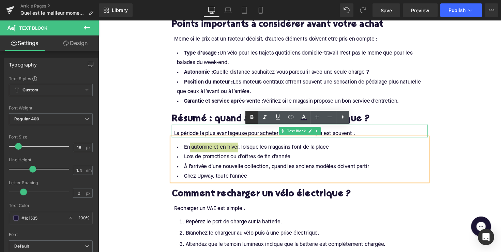
click at [251, 117] on icon at bounding box center [252, 117] width 3 height 4
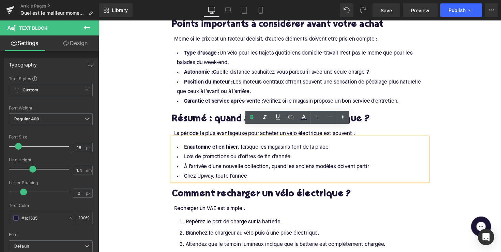
click at [256, 165] on li "À l’arrivée d’une nouvelle collection, quand les anciens modèles doivent partir" at bounding box center [305, 170] width 263 height 10
drag, startPoint x: 201, startPoint y: 150, endPoint x: 300, endPoint y: 147, distance: 98.2
click at [300, 155] on li "Lors de promotions ou d’offres de fin d’année" at bounding box center [305, 160] width 263 height 10
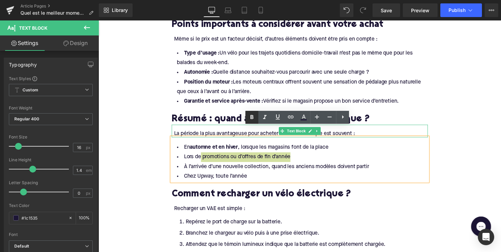
click at [246, 117] on link at bounding box center [251, 117] width 13 height 13
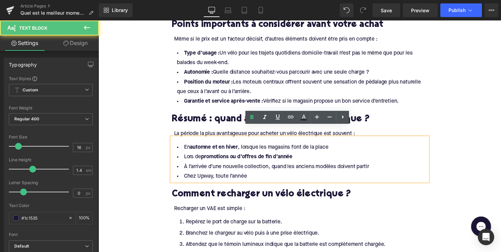
click at [226, 165] on li "À l’arrivée d’une nouvelle collection, quand les anciens modèles doivent partir" at bounding box center [305, 170] width 263 height 10
drag, startPoint x: 224, startPoint y: 159, endPoint x: 270, endPoint y: 159, distance: 46.0
click at [270, 165] on li "À l’arrivée d’une nouvelle collection, quand les anciens modèles doivent partir" at bounding box center [305, 170] width 263 height 10
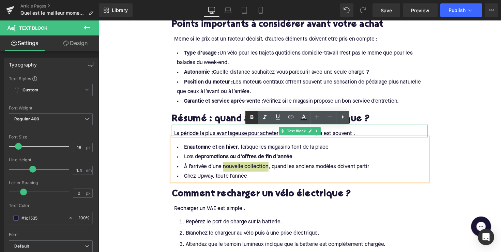
click at [253, 117] on icon at bounding box center [252, 117] width 3 height 4
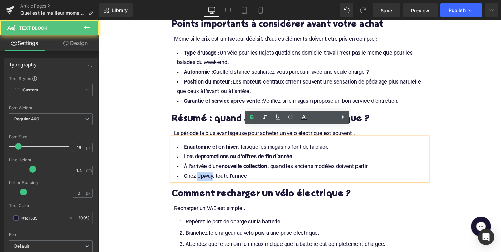
drag, startPoint x: 212, startPoint y: 169, endPoint x: 198, endPoint y: 169, distance: 14.3
click at [198, 175] on li "Chez Upway, toute l’année" at bounding box center [305, 180] width 263 height 10
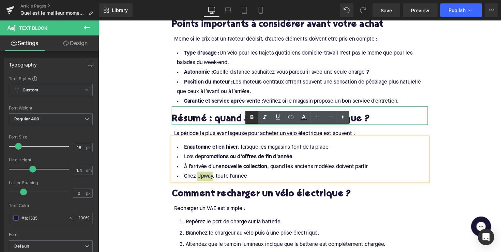
click at [252, 116] on icon at bounding box center [252, 117] width 3 height 4
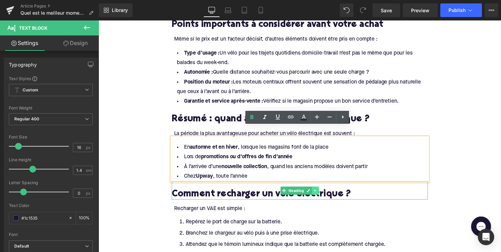
click at [321, 193] on icon at bounding box center [321, 195] width 4 height 4
click at [323, 193] on icon at bounding box center [325, 195] width 4 height 4
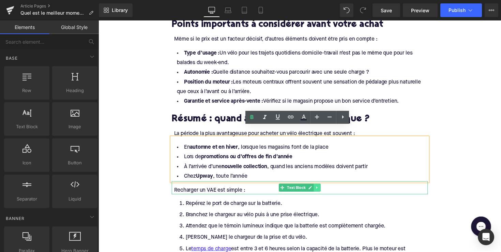
click at [321, 190] on icon at bounding box center [323, 192] width 4 height 4
click at [324, 190] on icon at bounding box center [326, 192] width 4 height 4
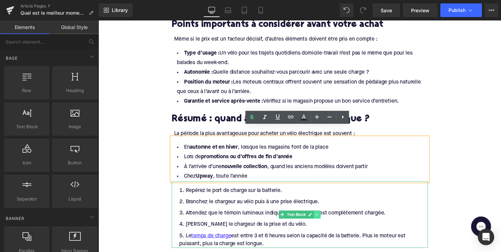
click at [323, 217] on icon at bounding box center [323, 219] width 4 height 4
click at [323, 215] on link at bounding box center [326, 219] width 7 height 8
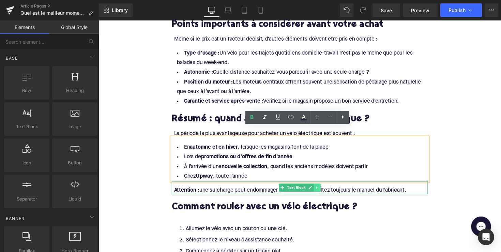
click at [323, 190] on icon at bounding box center [323, 192] width 4 height 4
click at [419, 191] on div "Attention : une surcharge peut endommager la batterie. Consultez toujours le ma…" at bounding box center [306, 195] width 260 height 8
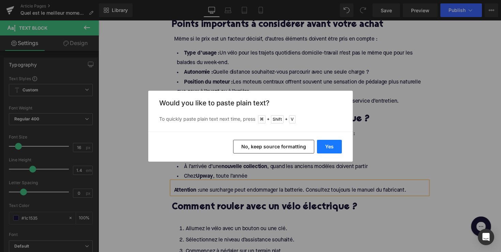
click at [331, 148] on button "Yes" at bounding box center [329, 147] width 25 height 14
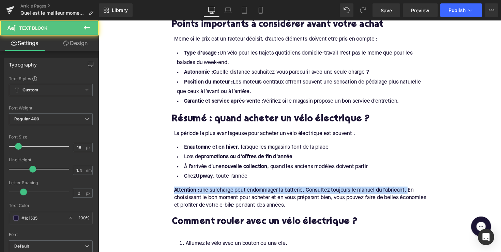
drag, startPoint x: 417, startPoint y: 183, endPoint x: 163, endPoint y: 186, distance: 253.7
click at [163, 186] on div "Home / Quel est le meilleur moment pour acheter un vélo électrique ? Breadcrumb…" at bounding box center [305, 12] width 413 height 1484
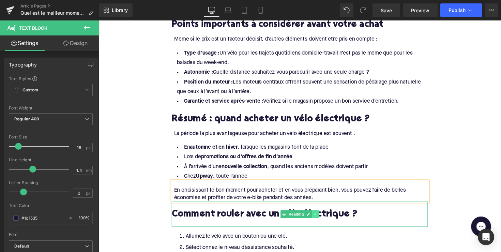
click at [319, 217] on icon at bounding box center [321, 219] width 4 height 4
click at [323, 217] on icon at bounding box center [325, 219] width 4 height 4
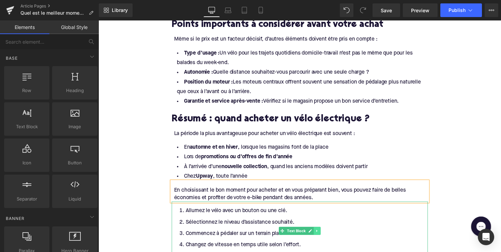
click at [323, 234] on icon at bounding box center [323, 236] width 4 height 4
click at [323, 232] on link at bounding box center [326, 236] width 7 height 8
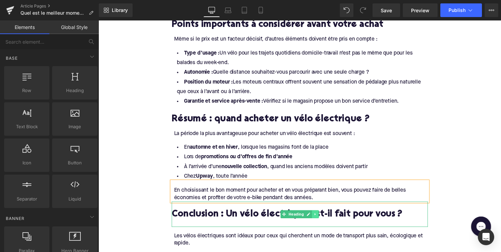
click at [321, 217] on icon at bounding box center [321, 219] width 4 height 4
click at [321, 215] on link at bounding box center [324, 219] width 7 height 8
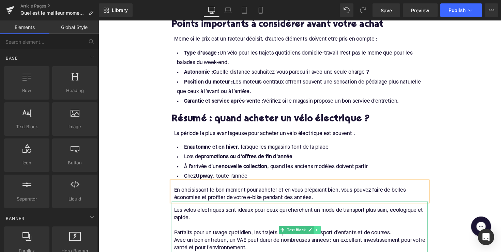
click at [322, 231] on link at bounding box center [322, 235] width 7 height 8
click at [323, 231] on link at bounding box center [326, 235] width 7 height 8
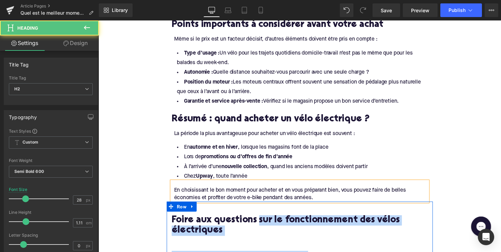
drag, startPoint x: 265, startPoint y: 215, endPoint x: 283, endPoint y: 231, distance: 24.9
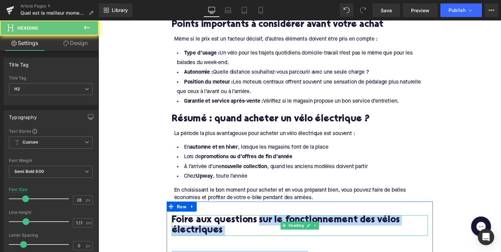
click at [272, 220] on h2 "Foire aux questions sur le fonctionnement des vélos électriques" at bounding box center [305, 230] width 263 height 21
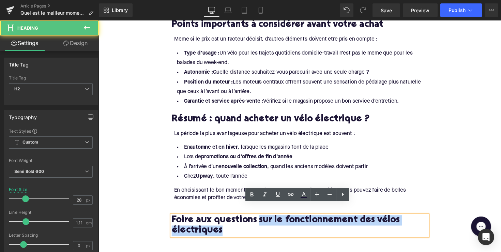
drag, startPoint x: 264, startPoint y: 213, endPoint x: 269, endPoint y: 222, distance: 10.2
click at [269, 222] on h2 "Foire aux questions sur le fonctionnement des vélos électriques" at bounding box center [305, 230] width 263 height 21
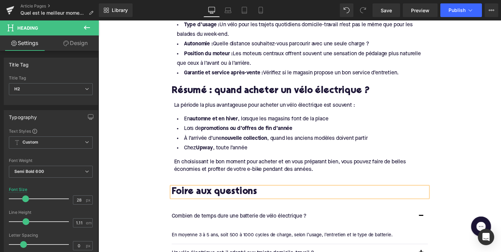
scroll to position [858, 0]
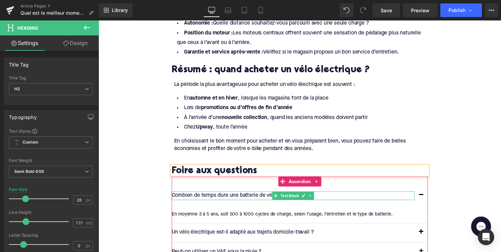
click at [237, 196] on p "Combien de temps dure une batterie de vélo électrique ?" at bounding box center [298, 200] width 249 height 9
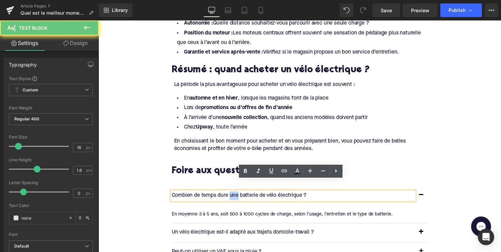
click at [237, 196] on p "Combien de temps dure une batterie de vélo électrique ?" at bounding box center [298, 200] width 249 height 9
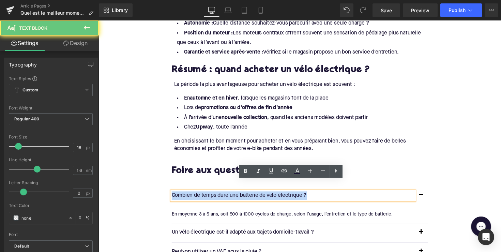
click at [237, 196] on p "Combien de temps dure une batterie de vélo électrique ?" at bounding box center [298, 200] width 249 height 9
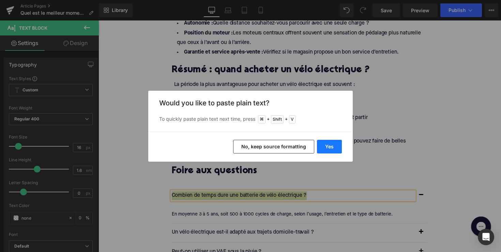
click at [327, 145] on button "Yes" at bounding box center [329, 147] width 25 height 14
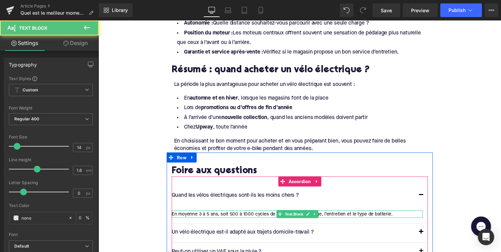
click at [230, 215] on div "En moyenne 3 à 5 ans, soit 500 à 1000 cycles de charge, selon l’usage, l’entret…" at bounding box center [302, 219] width 257 height 8
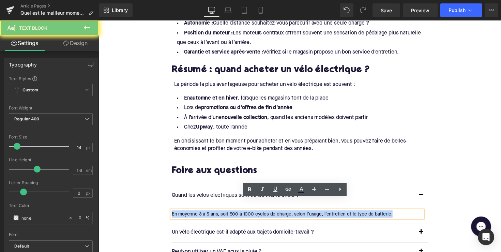
click at [230, 215] on div "En moyenne 3 à 5 ans, soit 500 à 1000 cycles de charge, selon l’usage, l’entret…" at bounding box center [302, 219] width 257 height 8
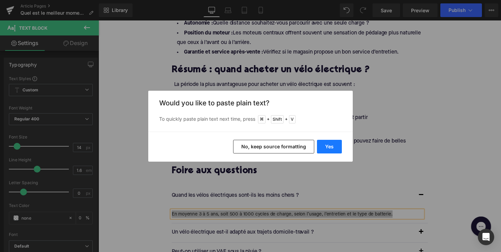
click at [326, 140] on button "Yes" at bounding box center [329, 147] width 25 height 14
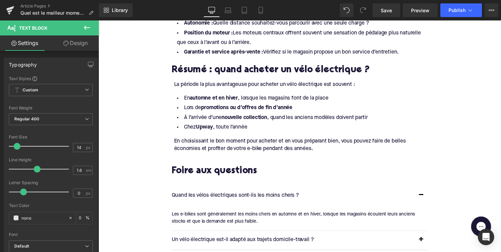
scroll to position [906, 0]
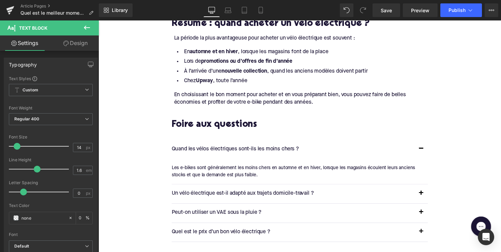
click at [250, 193] on p "Un vélo électrique est-il adapté aux trajets domicile-travail ?" at bounding box center [298, 197] width 249 height 9
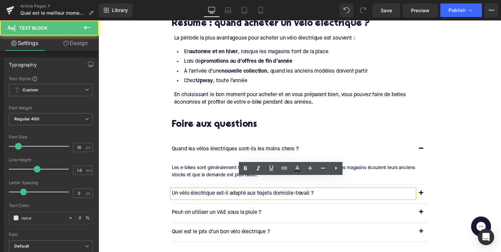
click at [250, 193] on p "Un vélo électrique est-il adapté aux trajets domicile-travail ?" at bounding box center [298, 197] width 249 height 9
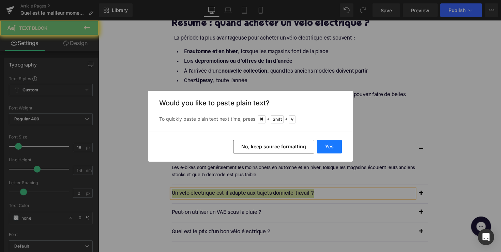
click at [333, 145] on button "Yes" at bounding box center [329, 147] width 25 height 14
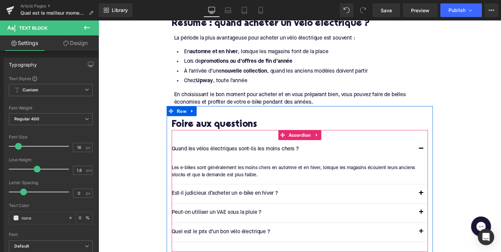
click at [429, 188] on button "button" at bounding box center [429, 197] width 14 height 19
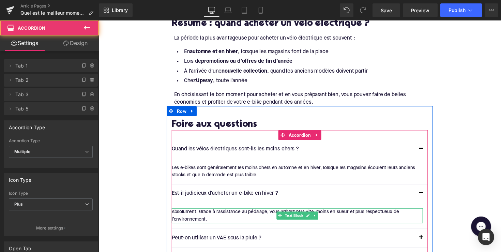
click at [228, 213] on div "Absolument. Grâce à l’assistance au pédalage, vous arrivez plus vite, moins en …" at bounding box center [302, 220] width 257 height 15
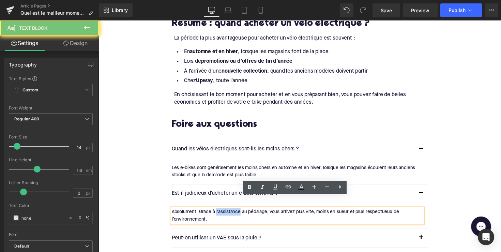
click at [228, 213] on div "Absolument. Grâce à l’assistance au pédalage, vous arrivez plus vite, moins en …" at bounding box center [302, 220] width 257 height 15
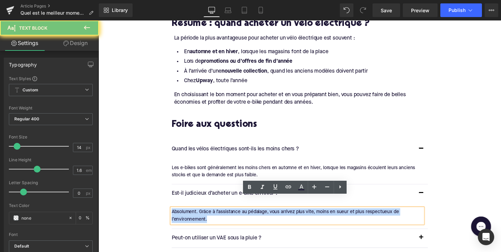
click at [228, 213] on div "Absolument. Grâce à l’assistance au pédalage, vous arrivez plus vite, moins en …" at bounding box center [302, 220] width 257 height 15
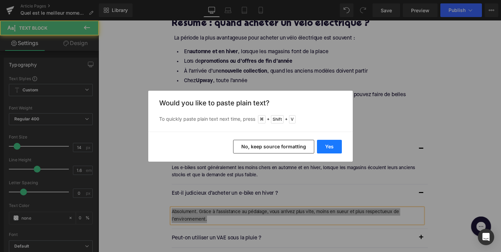
click at [330, 148] on button "Yes" at bounding box center [329, 147] width 25 height 14
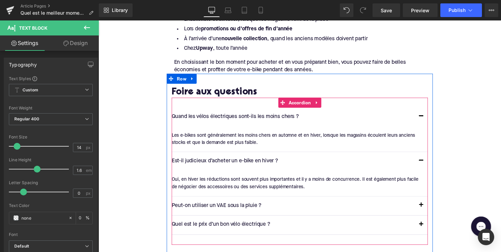
scroll to position [943, 0]
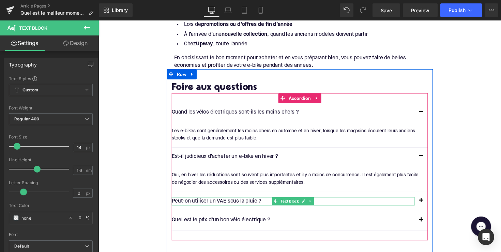
click at [223, 201] on p "Peut-on utiliser un VAE sous la pluie ?" at bounding box center [298, 205] width 249 height 9
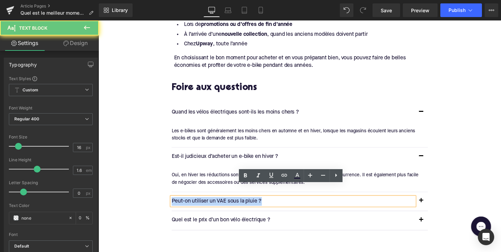
click at [223, 201] on p "Peut-on utiliser un VAE sous la pluie ?" at bounding box center [298, 205] width 249 height 9
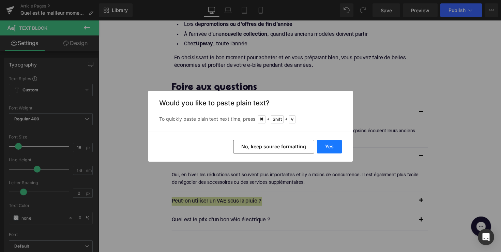
click at [326, 146] on button "Yes" at bounding box center [329, 147] width 25 height 14
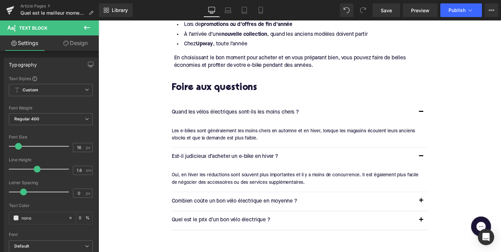
click at [428, 196] on button "button" at bounding box center [429, 205] width 14 height 19
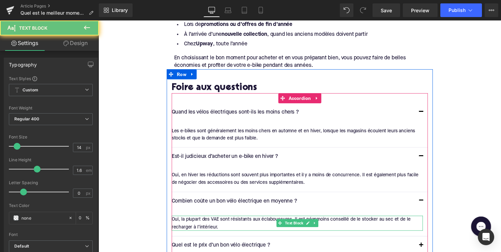
click at [263, 221] on div "Oui, la plupart des VAE sont résistants aux éclaboussures. Il est néanmoins con…" at bounding box center [302, 228] width 257 height 15
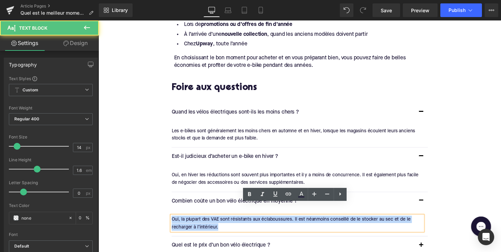
click at [263, 221] on div "Oui, la plupart des VAE sont résistants aux éclaboussures. Il est néanmoins con…" at bounding box center [302, 228] width 257 height 15
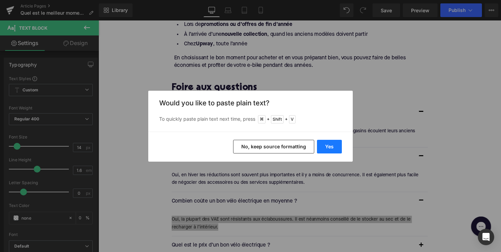
click at [320, 145] on button "Yes" at bounding box center [329, 147] width 25 height 14
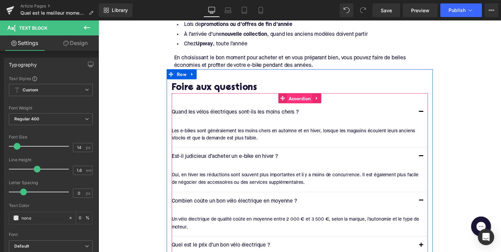
click at [298, 95] on span "Accordion" at bounding box center [305, 100] width 26 height 10
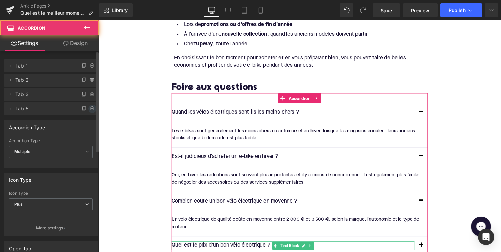
click at [91, 110] on icon at bounding box center [92, 108] width 3 height 3
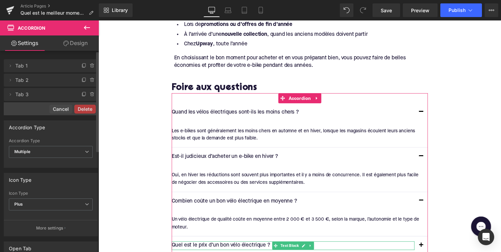
click at [88, 110] on button "Delete" at bounding box center [84, 109] width 21 height 9
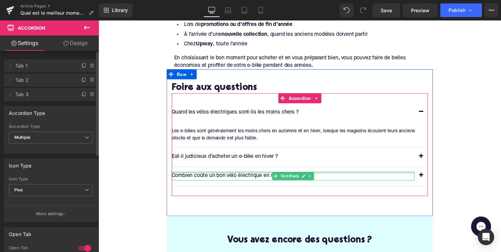
click at [269, 176] on div at bounding box center [298, 177] width 249 height 2
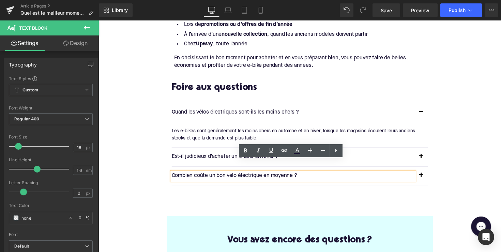
click at [428, 170] on button "button" at bounding box center [429, 179] width 14 height 19
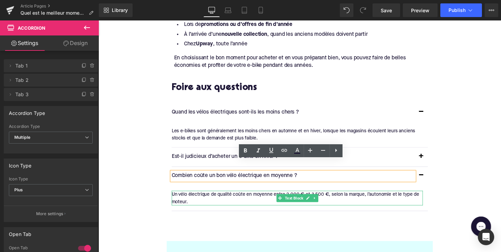
click at [291, 195] on div "Un vélo électrique de qualité coûte en moyenne entre 2 000 € et 3 500 €, selon …" at bounding box center [302, 202] width 257 height 15
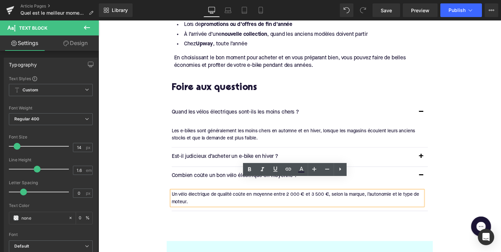
click at [296, 195] on div "Un vélo électrique de qualité coûte en moyenne entre 2 000 € et 3 500 €, selon …" at bounding box center [302, 202] width 257 height 15
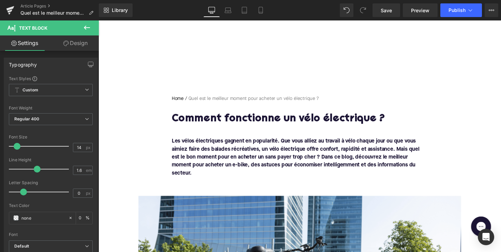
scroll to position [0, 0]
click at [264, 121] on h1 "Comment fonctionne un vélo électrique ?" at bounding box center [305, 122] width 263 height 12
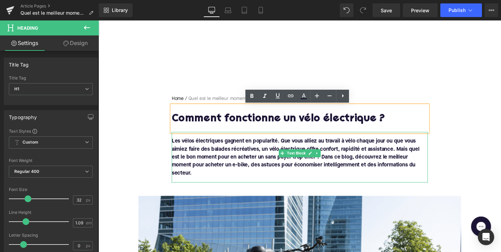
click at [219, 142] on font "Les vélos électriques gagnent en popularité. Que vous alliez au travail à vélo …" at bounding box center [301, 160] width 254 height 38
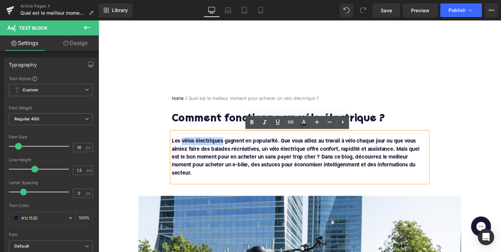
drag, startPoint x: 224, startPoint y: 143, endPoint x: 183, endPoint y: 143, distance: 40.9
click at [183, 143] on font "Les vélos électriques gagnent en popularité. Que vous alliez au travail à vélo …" at bounding box center [301, 160] width 254 height 38
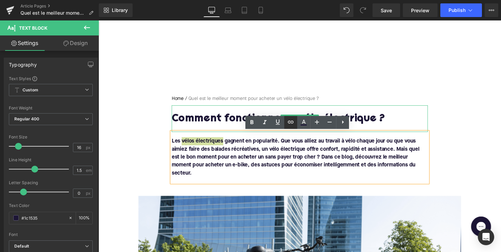
click at [289, 121] on icon at bounding box center [291, 121] width 6 height 3
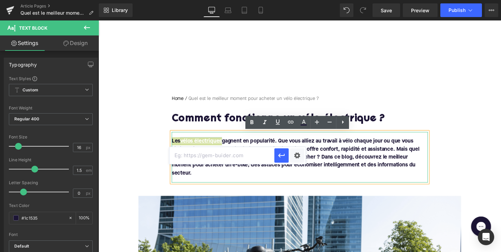
click at [250, 156] on input "text" at bounding box center [221, 155] width 105 height 17
paste input "https://upway.be/collections/velo-electrique-occasion"
type input "https://upway.be/collections/velo-electrique-occasion"
click at [278, 155] on icon "button" at bounding box center [282, 155] width 8 height 8
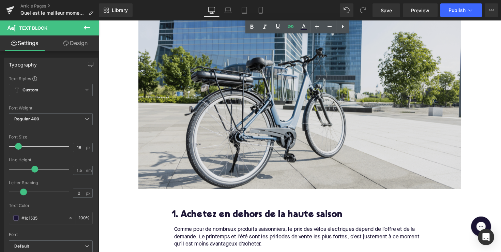
scroll to position [228, 0]
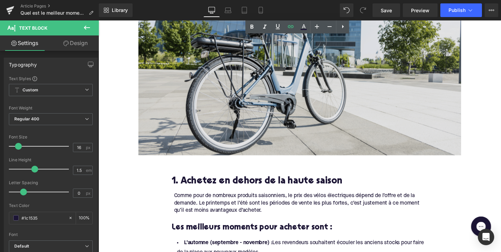
click at [247, 110] on img at bounding box center [304, 65] width 331 height 186
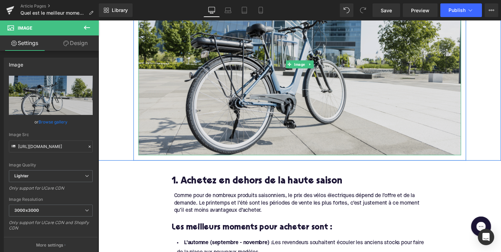
click at [266, 74] on img at bounding box center [304, 65] width 331 height 186
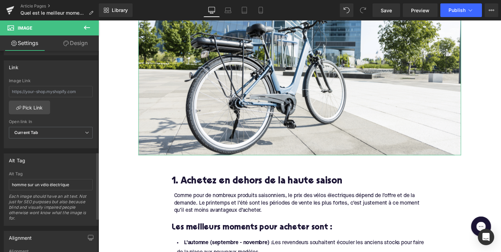
scroll to position [389, 0]
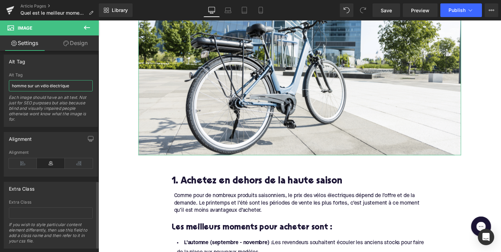
click at [40, 87] on input "homme sur un vélo électrique" at bounding box center [51, 85] width 84 height 11
paste input "vélo électrique en vill"
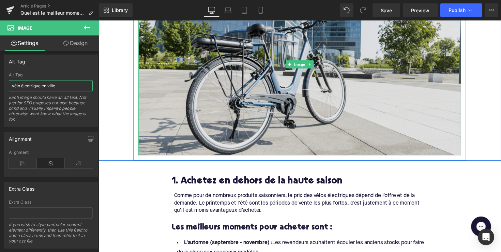
type input "vélo électrique en ville"
click at [185, 86] on img at bounding box center [304, 65] width 331 height 186
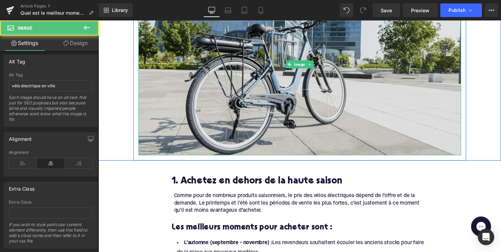
scroll to position [31, 0]
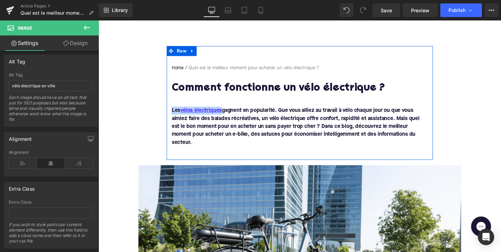
click at [232, 122] on font "Les vélos électriques gagnent en popularité. Que vous alliez au travail à vélo …" at bounding box center [301, 129] width 254 height 38
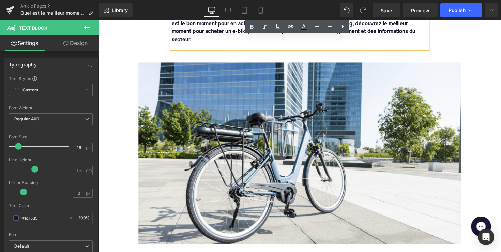
scroll to position [159, 0]
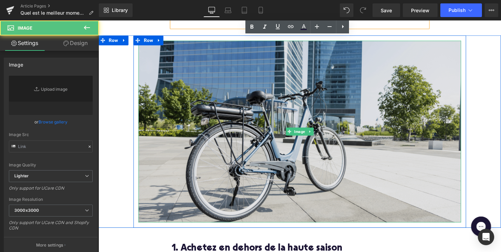
type input "https://ucarecdn.com/3b3b991e-6d00-49e8-801a-e6b61f849313/-/format/auto/-/previ…"
click at [232, 122] on img at bounding box center [304, 134] width 331 height 186
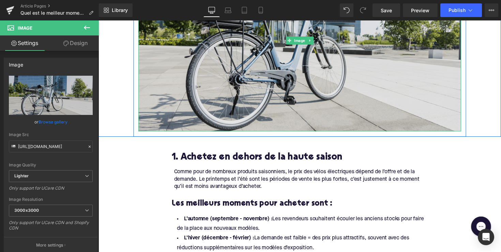
scroll to position [285, 0]
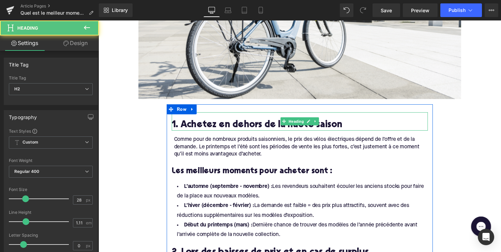
click at [234, 123] on h2 "1. Achetez en dehors de la haute saison" at bounding box center [305, 128] width 263 height 11
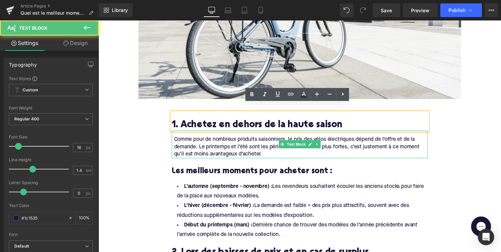
click at [264, 149] on div "Comme pour de nombreux produits saisonniers, le prix des vélos électriques dépe…" at bounding box center [306, 150] width 260 height 23
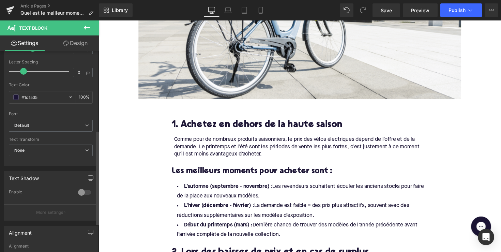
scroll to position [87, 0]
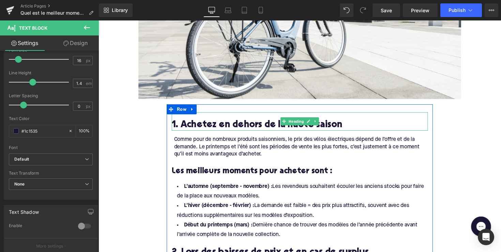
click at [226, 123] on h2 "1. Achetez en dehors de la haute saison" at bounding box center [305, 128] width 263 height 11
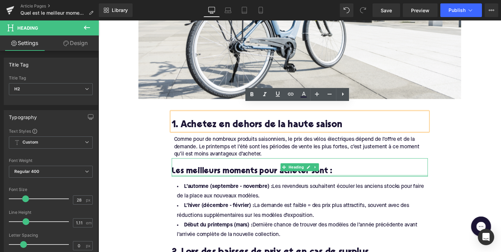
click at [214, 179] on div at bounding box center [305, 180] width 263 height 2
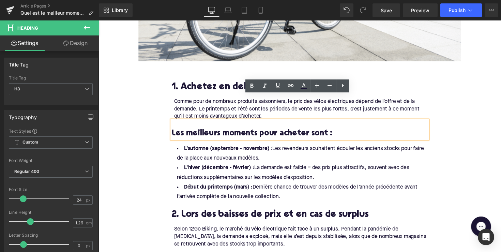
scroll to position [350, 0]
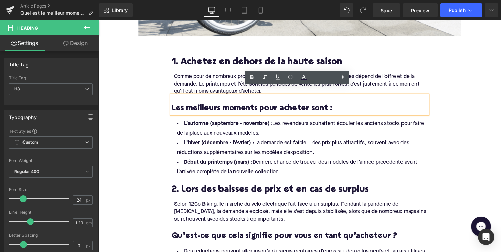
click at [209, 189] on h2 "2. Lors des baisses de prix et en cas de surplus" at bounding box center [305, 194] width 263 height 11
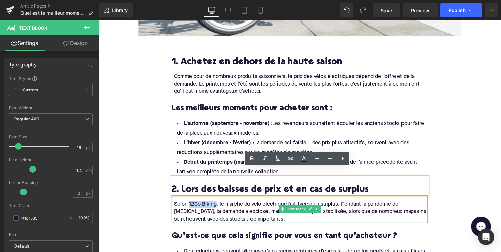
drag, startPoint x: 218, startPoint y: 202, endPoint x: 190, endPoint y: 201, distance: 28.3
click at [190, 205] on div "Selon 12Go Biking, le marché du vélo électrique fait face à un surplus. Pendant…" at bounding box center [306, 216] width 260 height 23
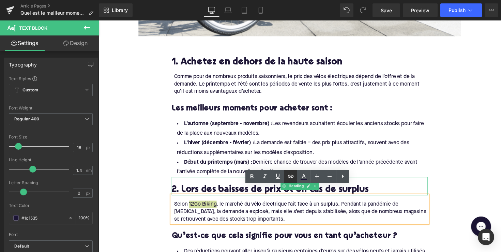
click at [294, 175] on icon at bounding box center [291, 176] width 8 height 8
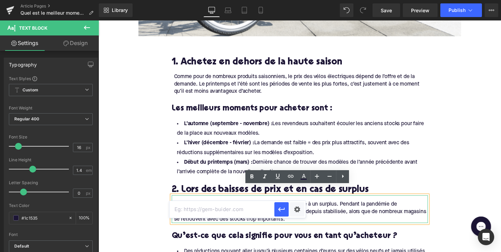
click at [258, 210] on input "text" at bounding box center [221, 209] width 105 height 17
paste input "https://www.12gobiking.nl/blog/overschotten-prijsverlagingen-e-bikes"
type input "https://www.12gobiking.nl/blog/overschotten-prijsverlagingen-e-bikes"
click at [286, 208] on button "button" at bounding box center [281, 209] width 14 height 14
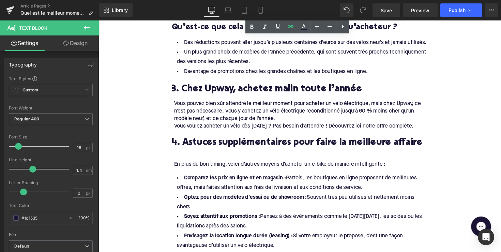
scroll to position [549, 0]
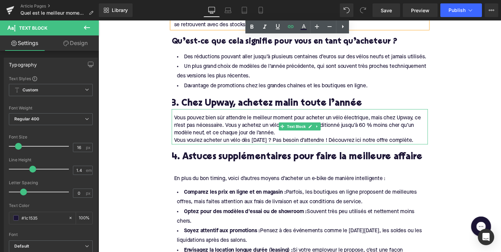
click at [223, 120] on div "Vous pouvez bien sûr attendre le meilleur moment pour acheter un vélo électriqu…" at bounding box center [306, 128] width 260 height 23
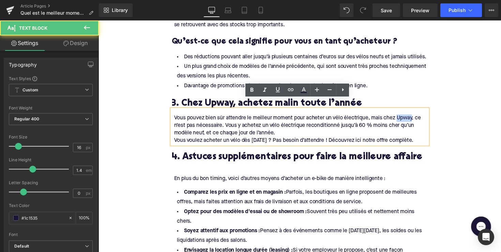
drag, startPoint x: 405, startPoint y: 110, endPoint x: 420, endPoint y: 110, distance: 15.0
click at [420, 117] on div "Vous pouvez bien sûr attendre le meilleur moment pour acheter un vélo électriqu…" at bounding box center [306, 128] width 260 height 23
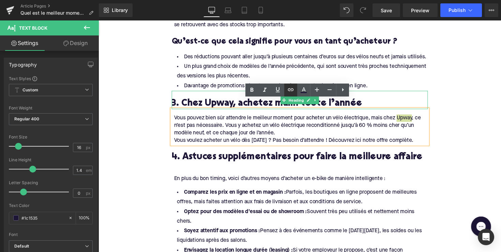
click at [291, 91] on icon at bounding box center [291, 90] width 8 height 8
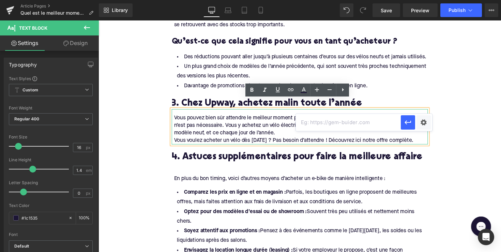
click at [307, 125] on input "text" at bounding box center [348, 122] width 105 height 17
paste input "https://upway.be/collections/velo-electrique-occasion"
type input "https://upway.be/collections/velo-electrique-occasion"
click at [409, 125] on icon "button" at bounding box center [408, 122] width 8 height 8
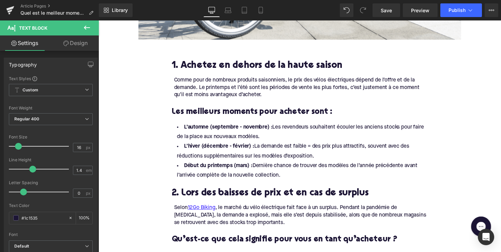
scroll to position [306, 0]
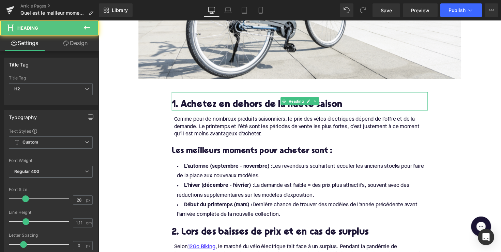
click at [260, 102] on h2 "1. Achetez en dehors de la haute saison" at bounding box center [305, 107] width 263 height 11
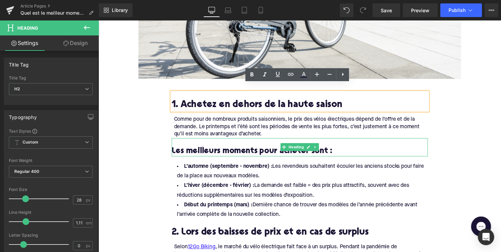
click at [251, 149] on h3 "Les meilleurs moments pour acheter sont :" at bounding box center [305, 154] width 263 height 11
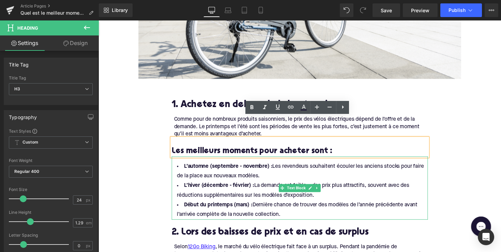
scroll to position [376, 0]
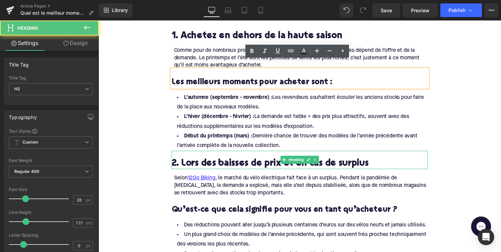
click at [215, 162] on h2 "2. Lors des baisses de prix et en cas de surplus" at bounding box center [305, 167] width 263 height 11
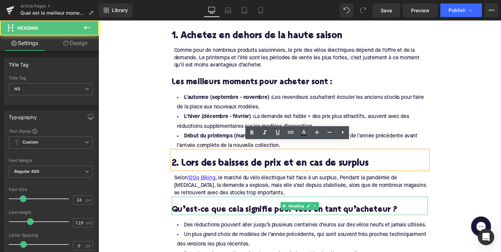
click at [219, 201] on div "Qu’est-ce que cela signifie pour vous en tant qu’acheteur ?" at bounding box center [305, 210] width 263 height 19
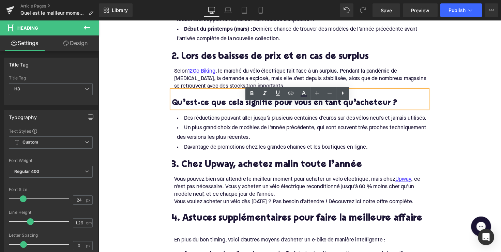
scroll to position [508, 0]
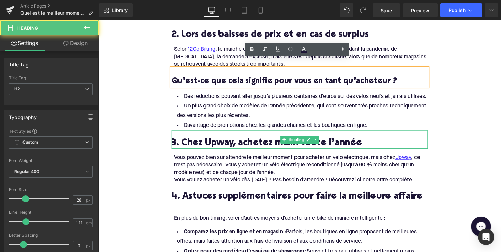
click at [207, 141] on h2 "3. Chez Upway, achetez malin toute l’année" at bounding box center [305, 146] width 263 height 11
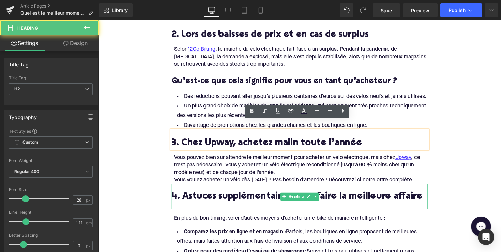
click at [221, 196] on h2 "4. Astuces supplémentaires pour faire la meilleure affaire" at bounding box center [305, 201] width 263 height 11
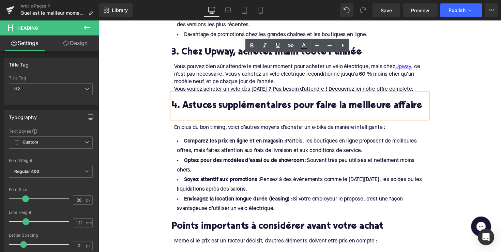
scroll to position [630, 0]
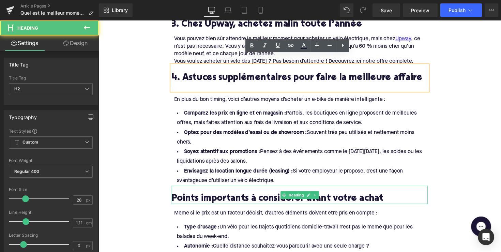
click at [220, 198] on h2 "Points importants à considérer avant votre achat" at bounding box center [305, 203] width 263 height 11
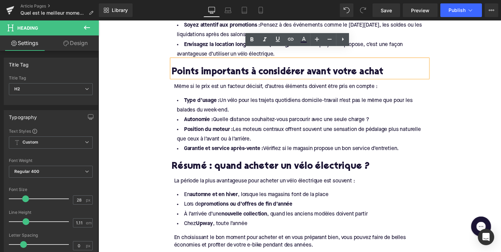
scroll to position [762, 0]
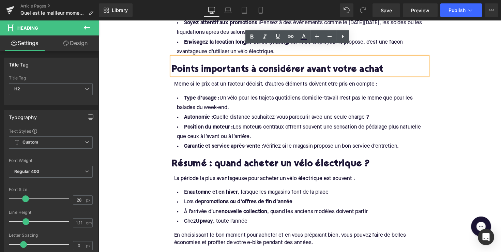
click at [224, 163] on h2 "Résumé : quand acheter un vélo électrique ?" at bounding box center [305, 168] width 263 height 11
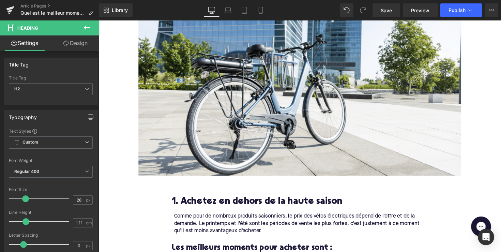
scroll to position [206, 0]
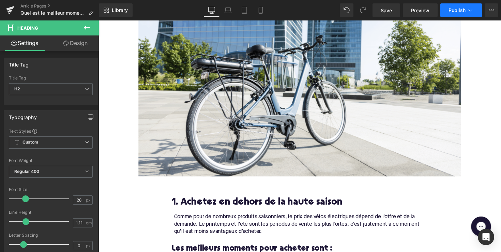
click at [451, 6] on button "Publish" at bounding box center [461, 10] width 42 height 14
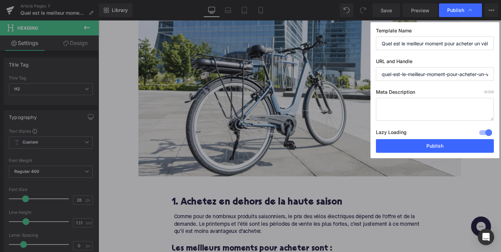
click at [400, 100] on textarea at bounding box center [435, 109] width 118 height 23
paste textarea "Moments idéaux pour acheter un vélo électrique : découvrez comment économiser j…"
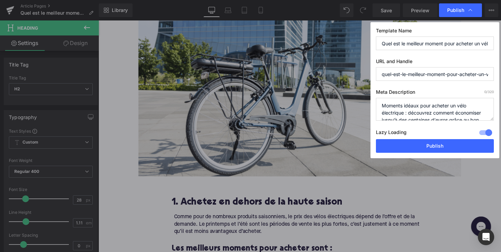
scroll to position [14, 0]
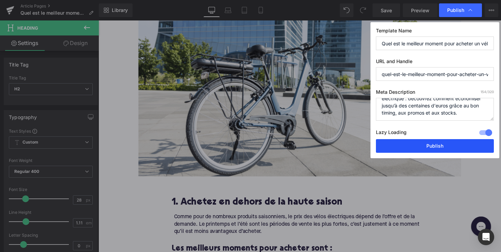
type textarea "Moments idéaux pour acheter un vélo électrique : découvrez comment économiser j…"
click at [423, 145] on button "Publish" at bounding box center [435, 146] width 118 height 14
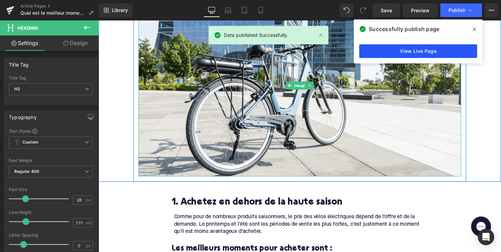
click at [448, 47] on link "View Live Page" at bounding box center [418, 51] width 118 height 14
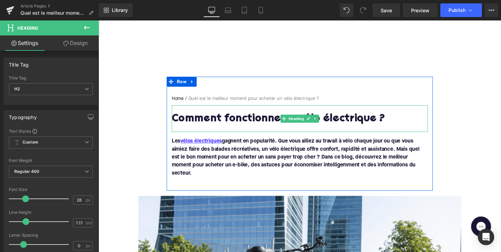
click at [205, 122] on h1 "Comment fonctionne un vélo électrique ?" at bounding box center [305, 122] width 263 height 12
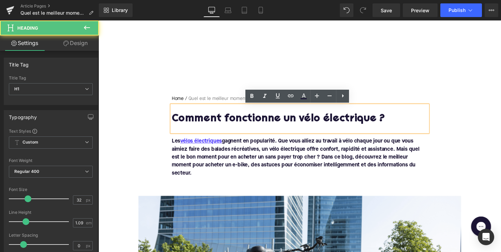
click at [205, 122] on h1 "Comment fonctionne un vélo électrique ?" at bounding box center [305, 122] width 263 height 12
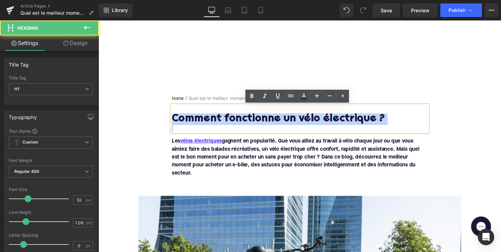
click at [205, 122] on h1 "Comment fonctionne un vélo électrique ?" at bounding box center [305, 122] width 263 height 12
paste div
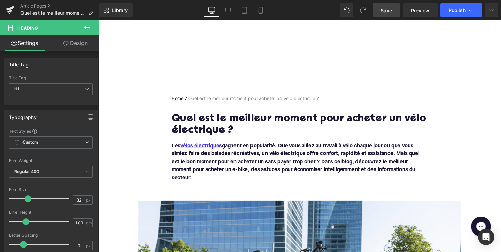
click at [385, 10] on span "Save" at bounding box center [386, 10] width 11 height 7
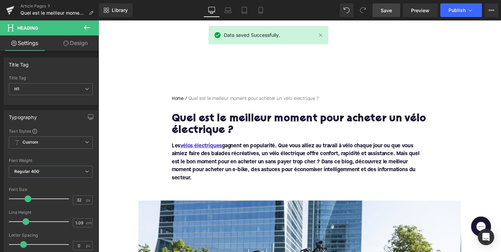
click at [389, 10] on span "Save" at bounding box center [386, 10] width 11 height 7
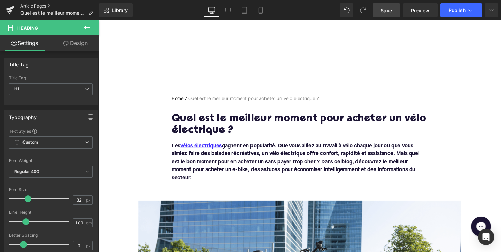
click at [37, 4] on link "Article Pages" at bounding box center [59, 5] width 78 height 5
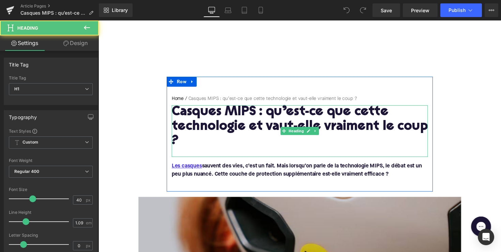
click at [273, 125] on h1 "Casques MIPS : qu’est-ce que cette technologie et vaut-elle vraiment le coup ?" at bounding box center [305, 129] width 263 height 45
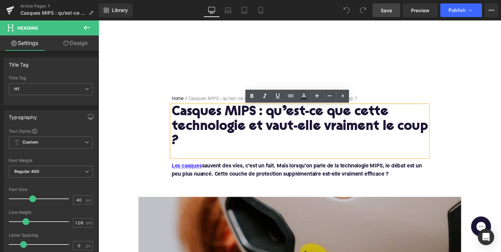
click at [385, 8] on span "Save" at bounding box center [386, 10] width 11 height 7
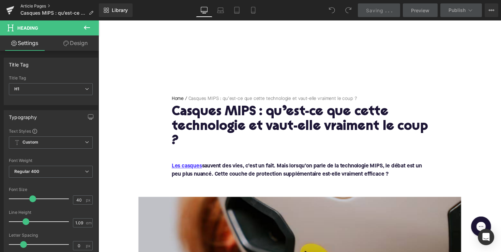
click at [40, 4] on link "Article Pages" at bounding box center [59, 5] width 78 height 5
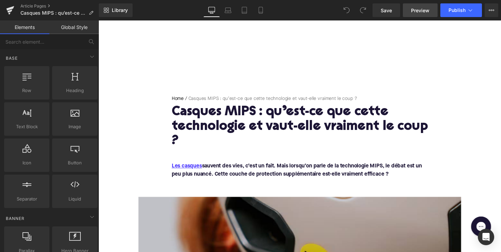
click at [419, 15] on link "Preview" at bounding box center [420, 10] width 35 height 14
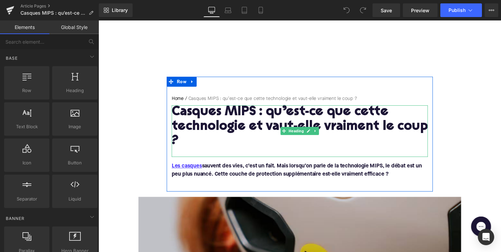
click at [298, 118] on h1 "Casques MIPS : qu’est-ce que cette technologie et vaut-elle vraiment le coup ?" at bounding box center [305, 129] width 263 height 45
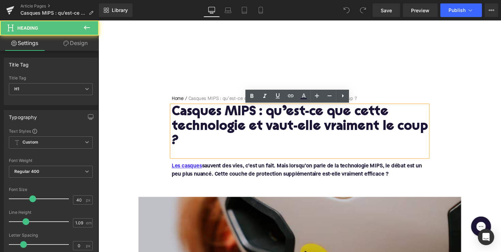
click at [313, 140] on h1 "Casques MIPS : qu’est-ce que cette technologie et vaut-elle vraiment le coup ?" at bounding box center [305, 129] width 263 height 45
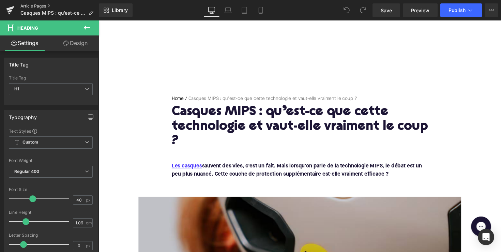
click at [43, 5] on link "Article Pages" at bounding box center [59, 5] width 78 height 5
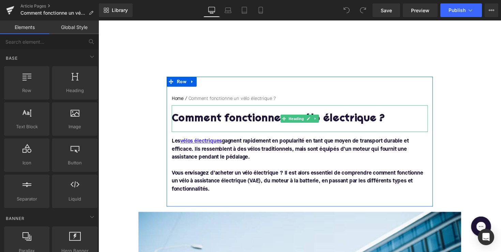
click at [260, 124] on h1 "Comment fonctionne un vélo électrique ?" at bounding box center [305, 122] width 263 height 12
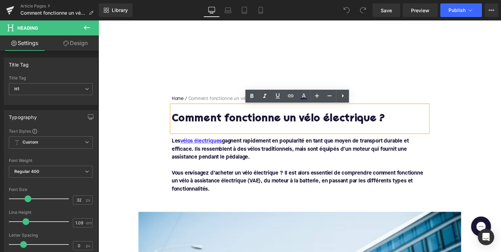
click at [260, 124] on h1 "Comment fonctionne un vélo électrique ?" at bounding box center [305, 122] width 263 height 12
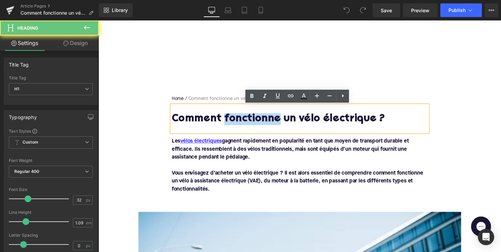
click at [260, 124] on h1 "Comment fonctionne un vélo électrique ?" at bounding box center [305, 122] width 263 height 12
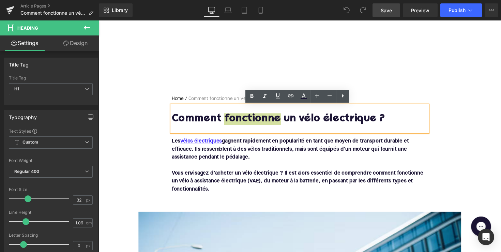
click at [388, 12] on span "Save" at bounding box center [386, 10] width 11 height 7
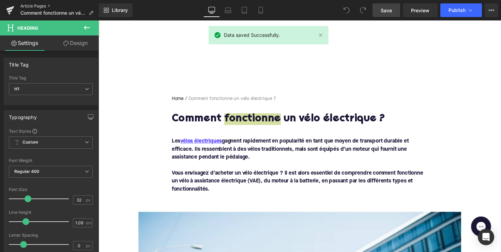
click at [31, 6] on link "Article Pages" at bounding box center [59, 5] width 78 height 5
